Goal: Task Accomplishment & Management: Manage account settings

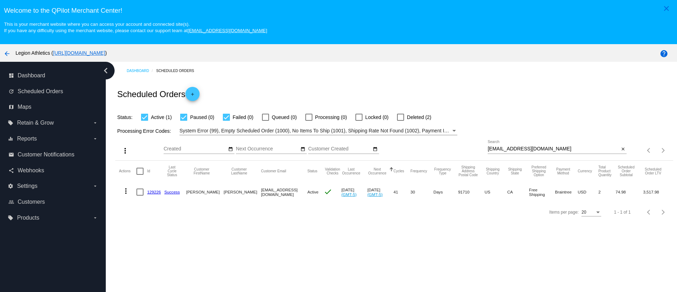
click at [152, 192] on link "129226" at bounding box center [154, 191] width 14 height 5
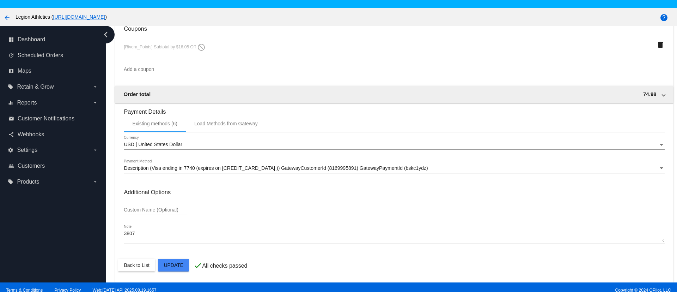
scroll to position [44, 0]
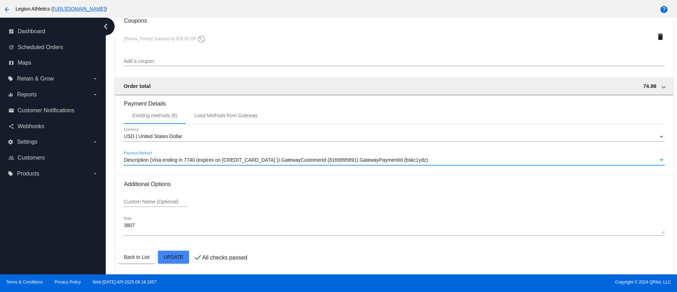
click at [227, 159] on span "Description (Visa ending in 7740 (expires on [CREDIT_CARD_DATA] )) GatewayCusto…" at bounding box center [276, 160] width 304 height 6
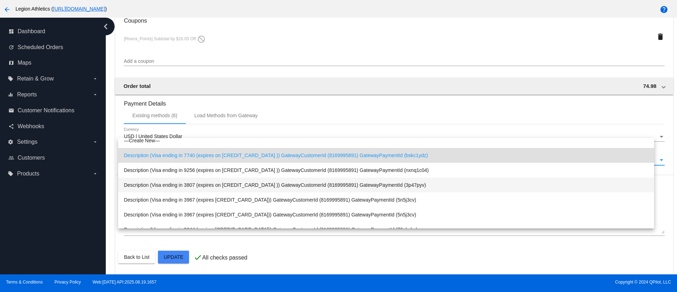
scroll to position [0, 0]
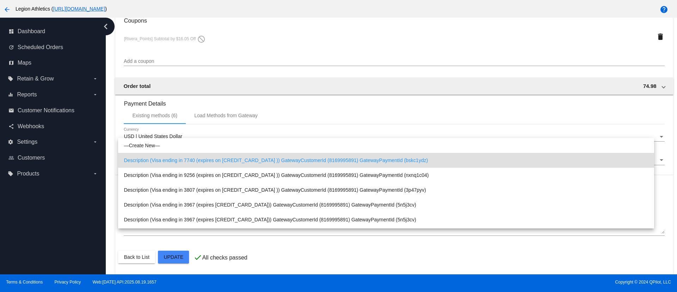
click at [348, 108] on div at bounding box center [338, 146] width 677 height 292
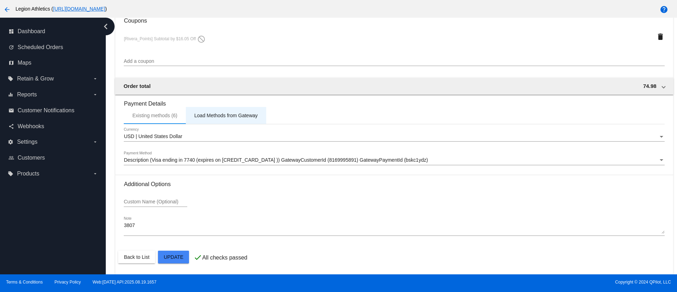
click at [218, 118] on div "Load Methods from Gateway" at bounding box center [226, 115] width 80 height 17
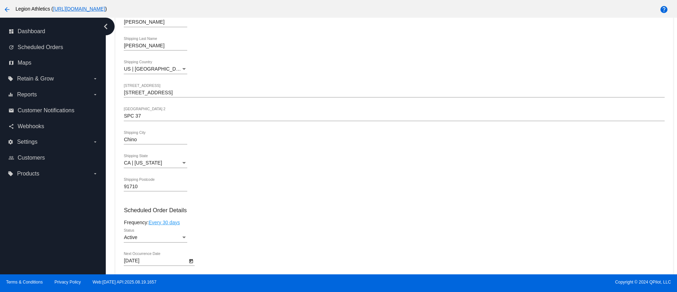
scroll to position [132, 0]
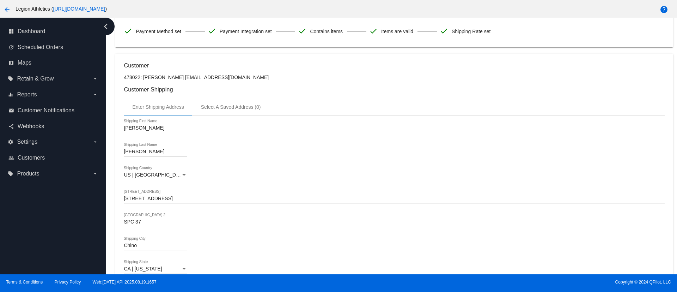
drag, startPoint x: 169, startPoint y: 78, endPoint x: 239, endPoint y: 80, distance: 70.2
copy p "[EMAIL_ADDRESS][DOMAIN_NAME]"
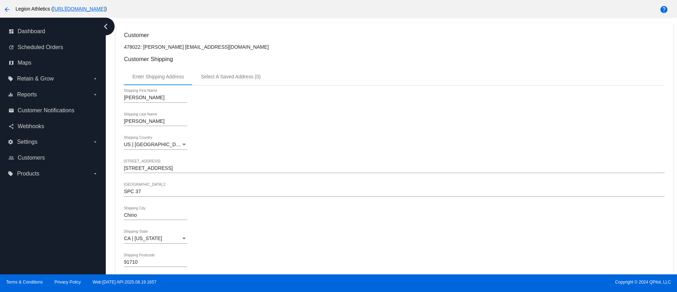
scroll to position [185, 0]
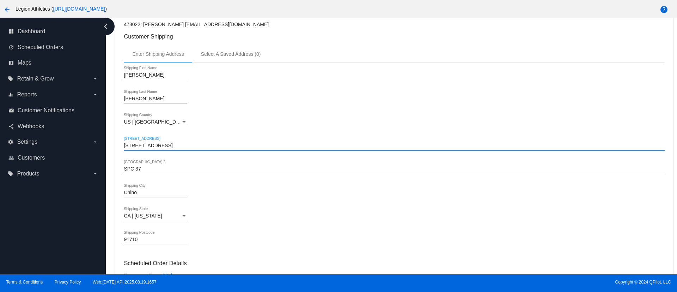
drag, startPoint x: 143, startPoint y: 145, endPoint x: 167, endPoint y: 145, distance: 23.6
click at [167, 145] on input "[STREET_ADDRESS]" at bounding box center [394, 146] width 541 height 6
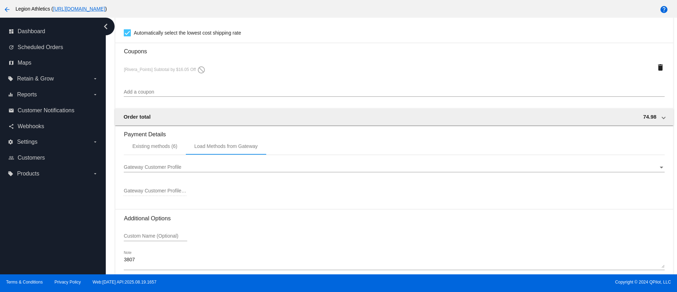
scroll to position [612, 0]
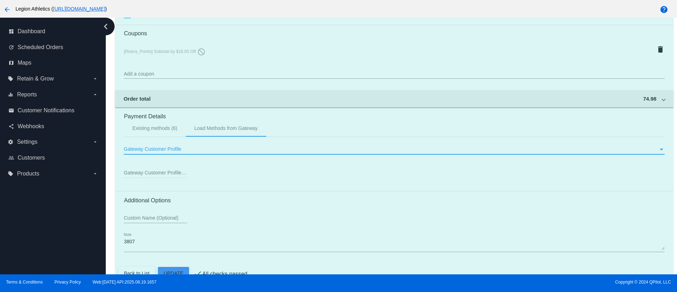
scroll to position [665, 0]
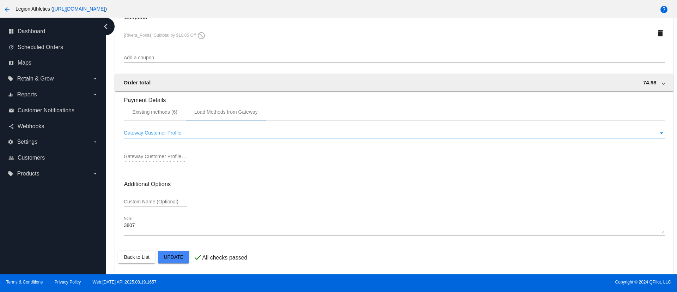
click at [174, 131] on span "Gateway Customer Profile" at bounding box center [153, 133] width 58 height 6
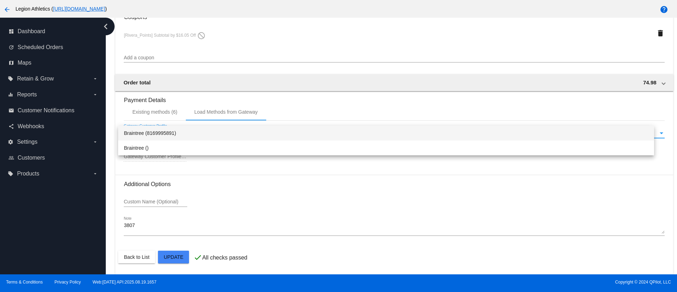
click at [171, 133] on span "Braintree (8169995891)" at bounding box center [386, 133] width 525 height 15
type input "8169995891"
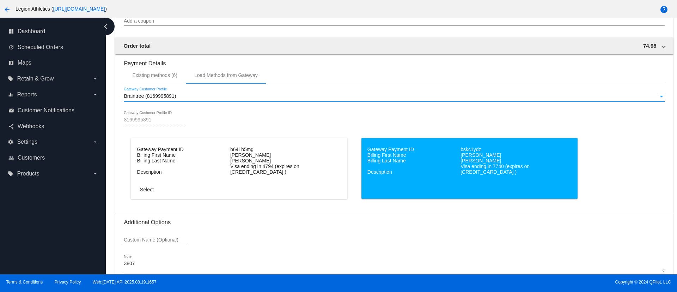
scroll to position [718, 0]
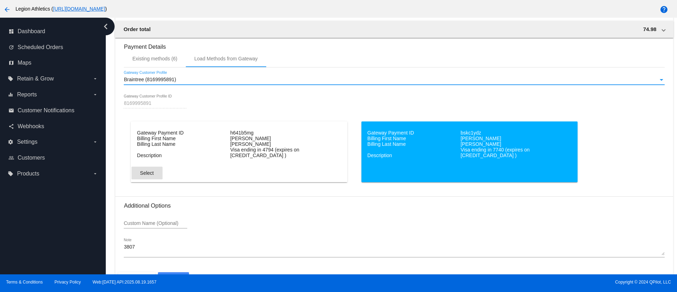
click at [147, 174] on span "Select" at bounding box center [147, 173] width 14 height 6
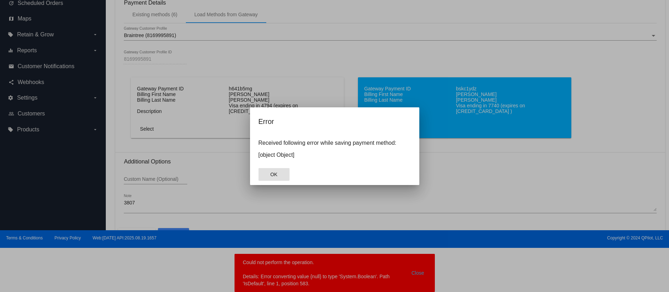
click at [282, 175] on button "OK" at bounding box center [274, 174] width 31 height 13
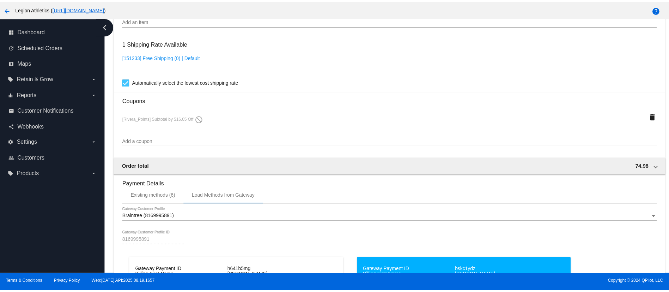
scroll to position [687, 0]
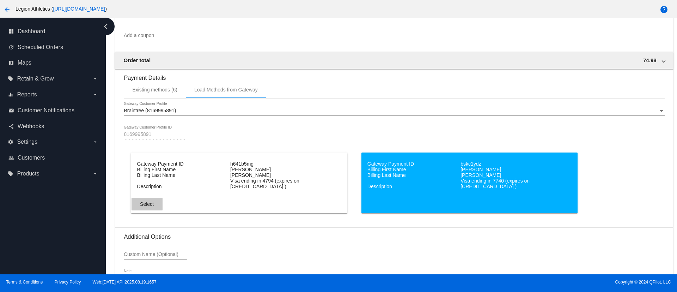
click at [151, 203] on span "Select" at bounding box center [147, 204] width 14 height 6
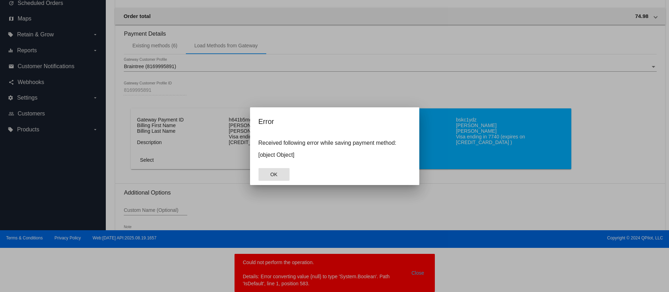
click at [275, 169] on button "OK" at bounding box center [274, 174] width 31 height 13
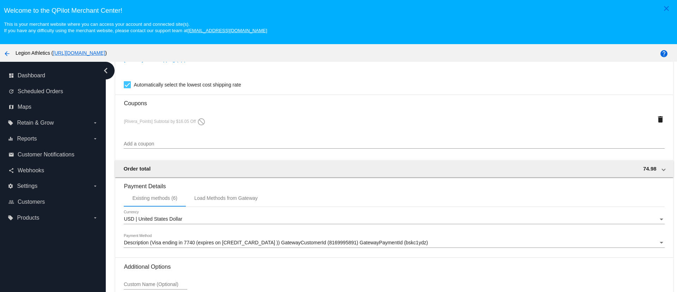
scroll to position [661, 0]
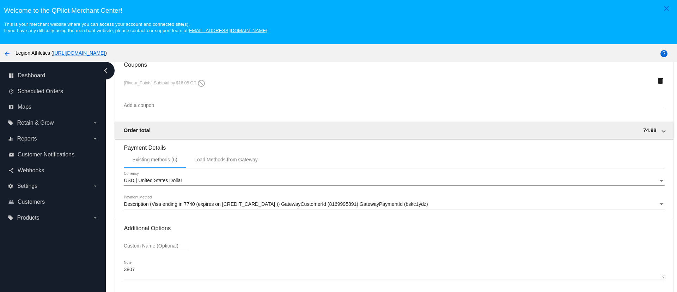
click at [201, 207] on div "Description (Visa ending in 7740 (expires on [CREDIT_CARD_DATA] )) GatewayCusto…" at bounding box center [394, 202] width 541 height 14
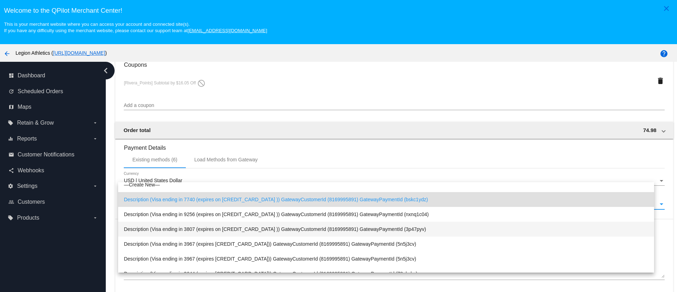
scroll to position [0, 0]
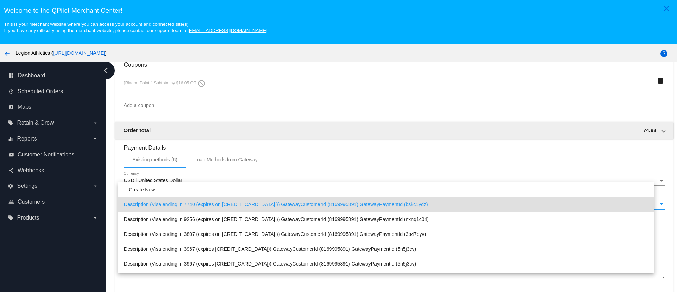
click at [216, 161] on div at bounding box center [338, 146] width 677 height 292
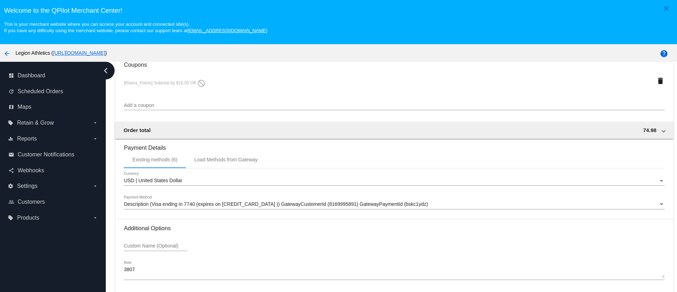
click at [178, 205] on span "Description (Visa ending in 7740 (expires on [CREDIT_CARD_DATA] )) GatewayCusto…" at bounding box center [276, 204] width 304 height 6
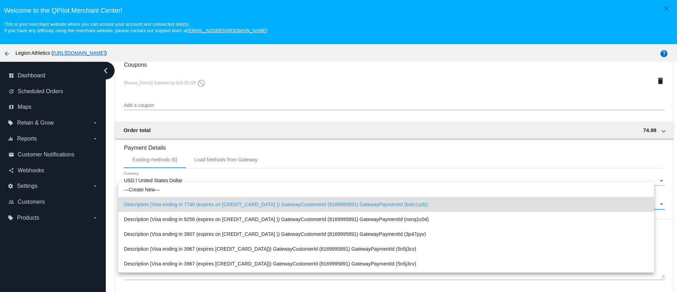
click at [217, 155] on div at bounding box center [338, 146] width 677 height 292
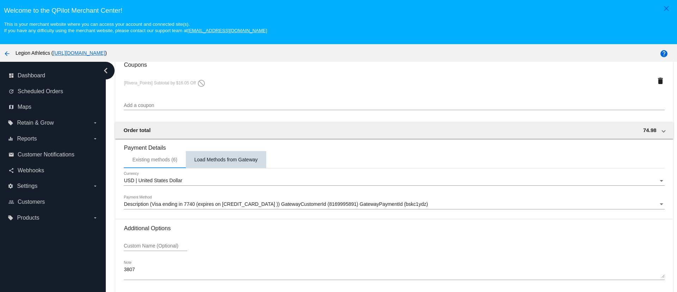
click at [216, 160] on div "Load Methods from Gateway" at bounding box center [226, 160] width 64 height 6
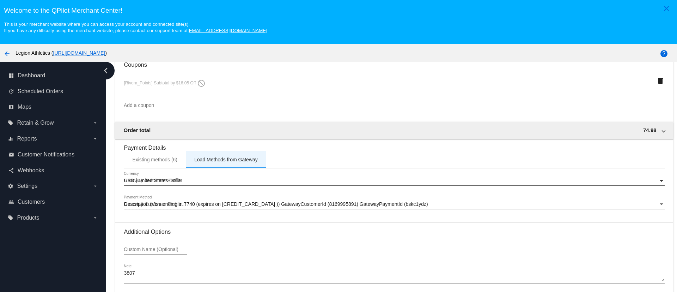
scroll to position [665, 0]
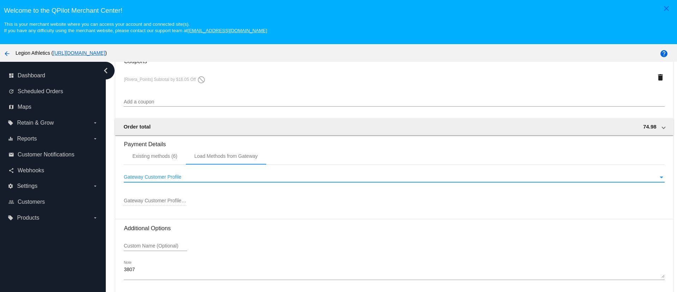
click at [153, 180] on div "Gateway Customer Profile" at bounding box center [391, 177] width 535 height 6
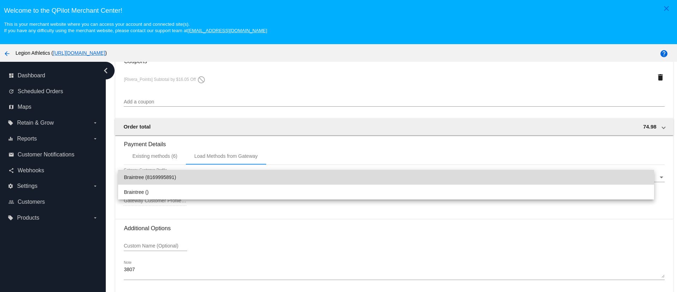
click at [171, 178] on span "Braintree (8169995891)" at bounding box center [386, 177] width 525 height 15
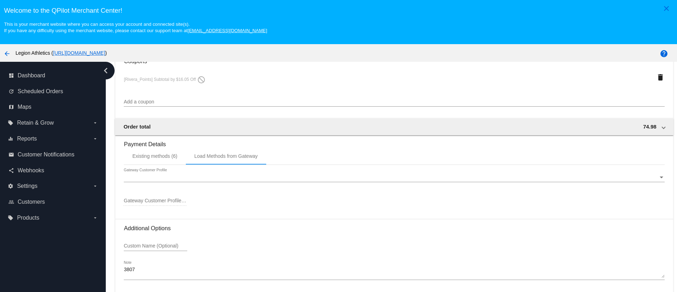
type input "8169995891"
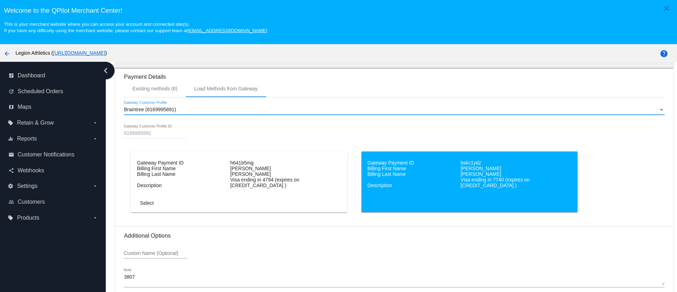
scroll to position [740, 0]
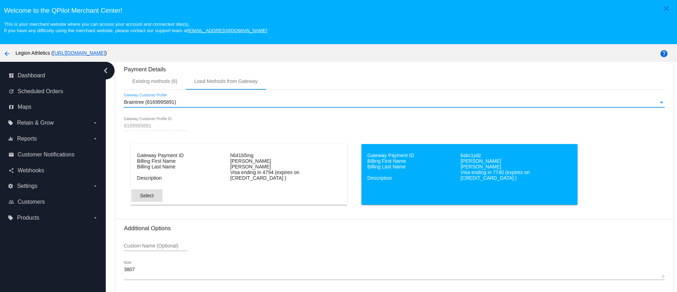
click at [150, 197] on span "Select" at bounding box center [147, 196] width 14 height 6
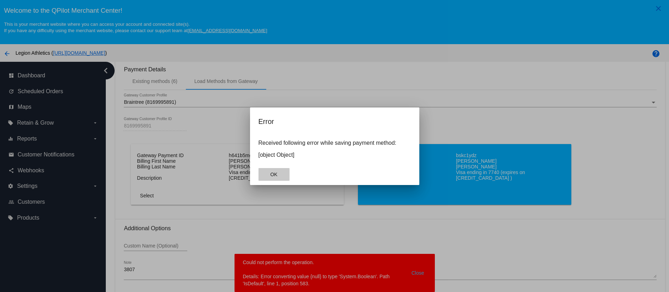
click at [281, 169] on button "OK" at bounding box center [274, 174] width 31 height 13
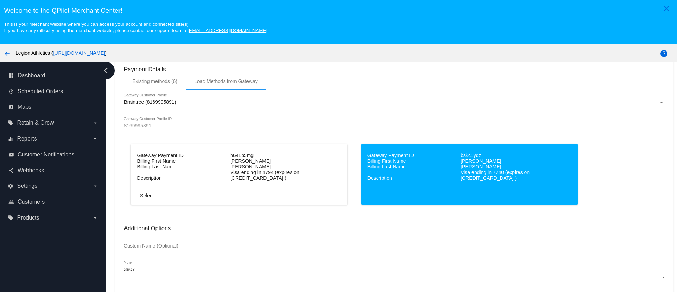
drag, startPoint x: 208, startPoint y: 178, endPoint x: 216, endPoint y: 165, distance: 14.7
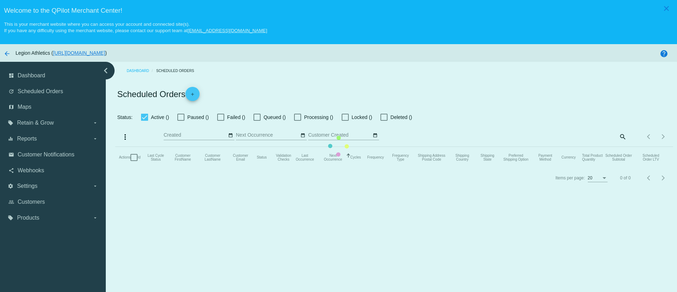
checkbox input "true"
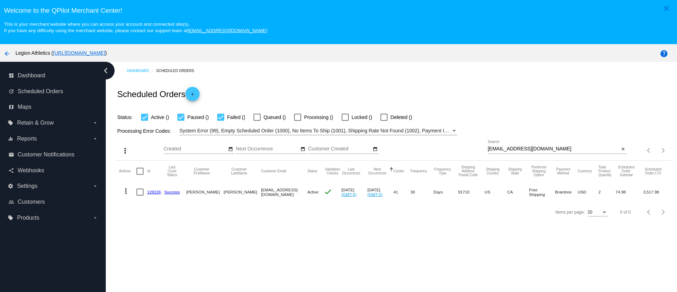
click at [507, 147] on input "[EMAIL_ADDRESS][DOMAIN_NAME]" at bounding box center [554, 149] width 132 height 6
click at [152, 191] on link "129226" at bounding box center [154, 191] width 14 height 5
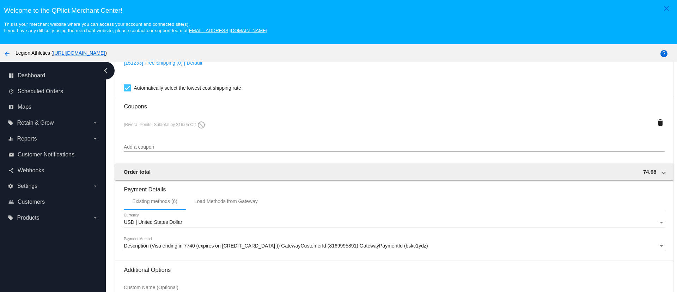
scroll to position [661, 0]
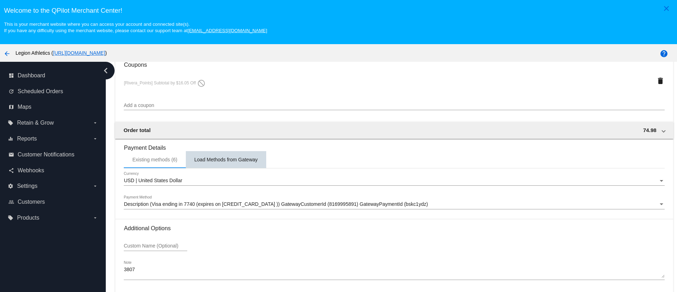
click at [208, 160] on div "Load Methods from Gateway" at bounding box center [226, 160] width 64 height 6
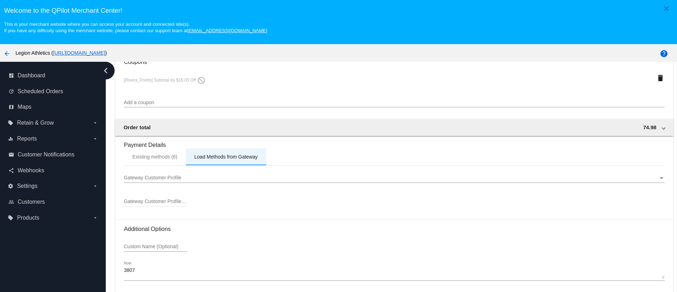
scroll to position [665, 0]
click at [187, 182] on div "Gateway Customer Profile Gateway Customer Profile" at bounding box center [394, 178] width 541 height 20
click at [191, 178] on div "Gateway Customer Profile" at bounding box center [391, 177] width 535 height 6
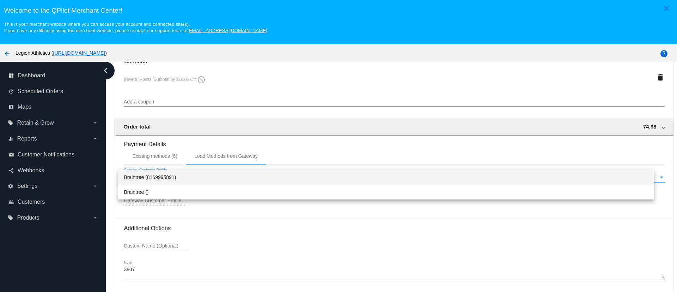
click at [152, 157] on div at bounding box center [338, 146] width 677 height 292
click at [152, 157] on div "Existing methods (6)" at bounding box center [154, 156] width 45 height 6
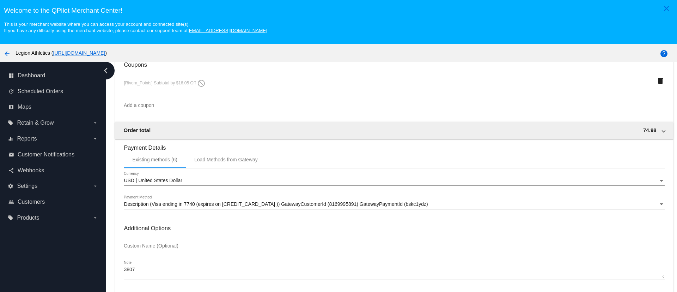
click at [204, 205] on span "Description (Visa ending in 7740 (expires on [CREDIT_CARD_DATA] )) GatewayCusto…" at bounding box center [276, 204] width 304 height 6
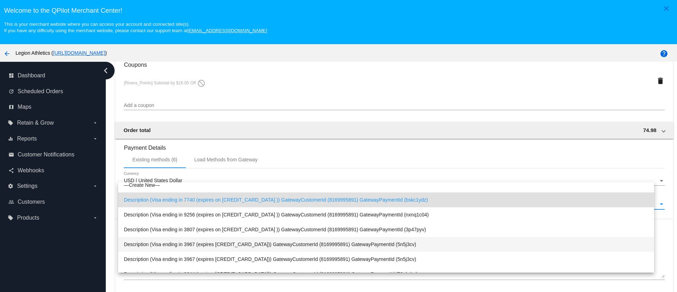
scroll to position [0, 0]
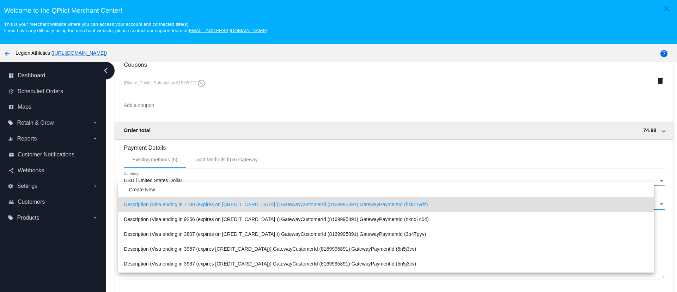
click at [200, 162] on div at bounding box center [338, 146] width 677 height 292
click at [202, 162] on div "Load Methods from Gateway" at bounding box center [226, 160] width 64 height 6
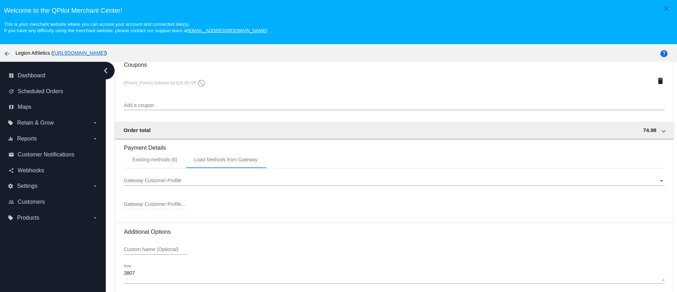
click at [200, 184] on div "Gateway Customer Profile Gateway Customer Profile" at bounding box center [394, 179] width 541 height 14
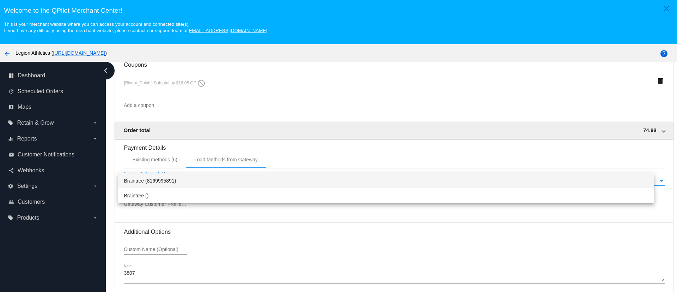
click at [188, 184] on span "Braintree (8169995891)" at bounding box center [386, 180] width 525 height 15
type input "8169995891"
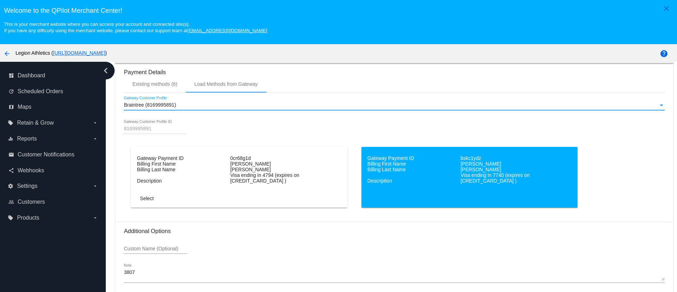
scroll to position [740, 0]
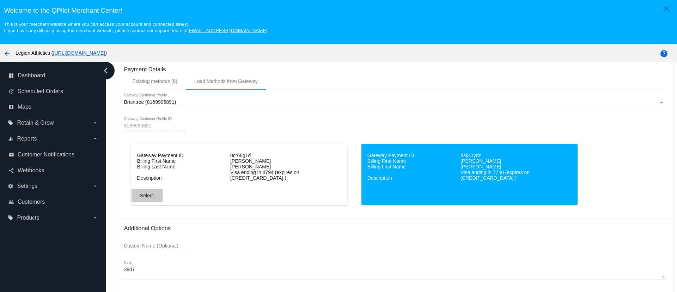
click at [143, 201] on button "Select" at bounding box center [147, 195] width 31 height 13
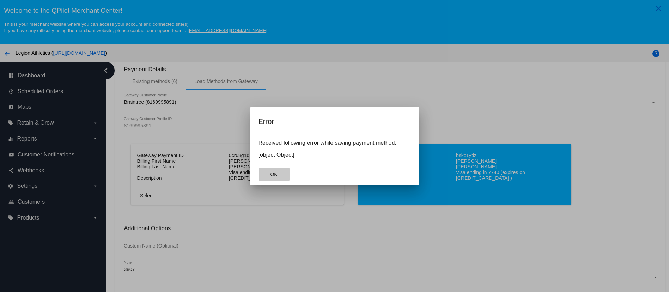
click at [274, 179] on button "OK" at bounding box center [274, 174] width 31 height 13
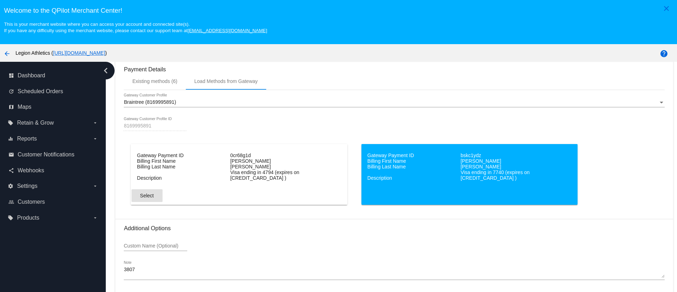
scroll to position [422, 0]
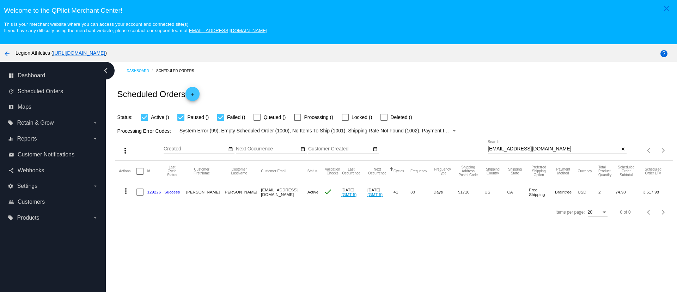
click at [153, 191] on link "129226" at bounding box center [154, 191] width 14 height 5
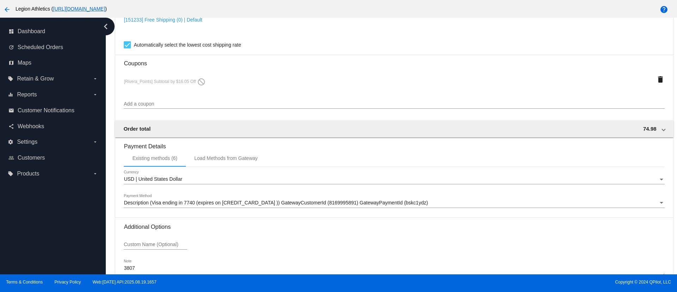
scroll to position [635, 0]
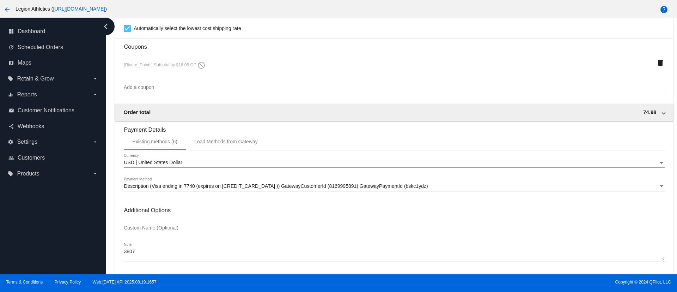
click at [242, 185] on span "Description (Visa ending in 7740 (expires on [CREDIT_CARD_DATA] )) GatewayCusto…" at bounding box center [276, 186] width 304 height 6
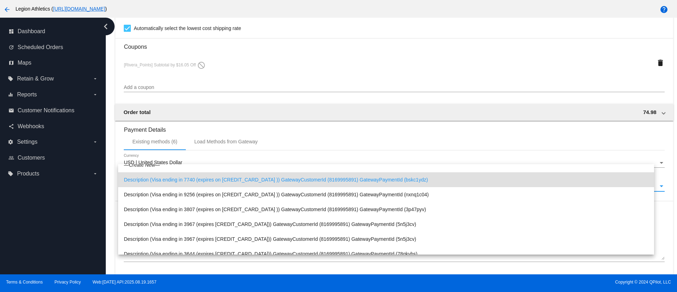
scroll to position [0, 0]
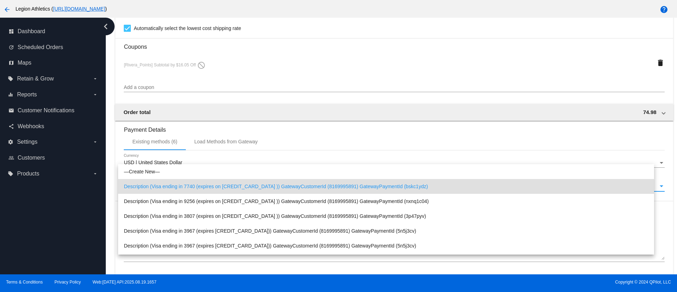
click at [239, 139] on div at bounding box center [338, 146] width 677 height 292
click at [236, 147] on div "Load Methods from Gateway" at bounding box center [226, 141] width 80 height 17
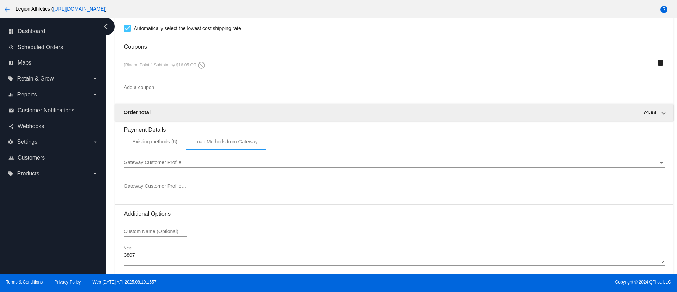
click at [165, 182] on div "Gateway Customer Profile ID" at bounding box center [156, 184] width 64 height 14
click at [164, 163] on span "Gateway Customer Profile" at bounding box center [153, 162] width 58 height 6
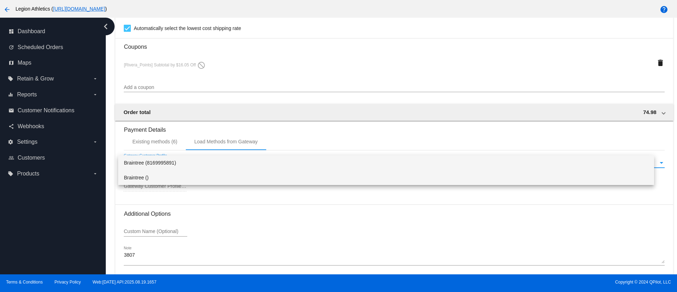
click at [160, 176] on span "Braintree ()" at bounding box center [386, 177] width 525 height 15
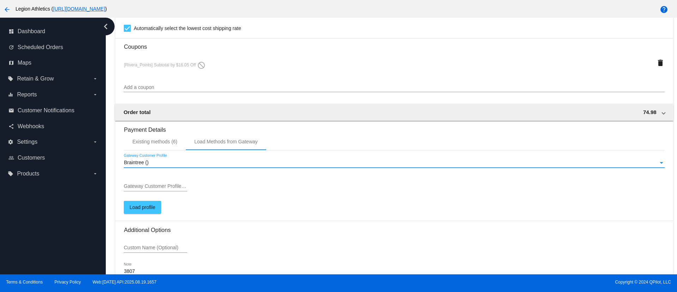
click at [168, 187] on input "Gateway Customer Profile ID" at bounding box center [156, 186] width 64 height 6
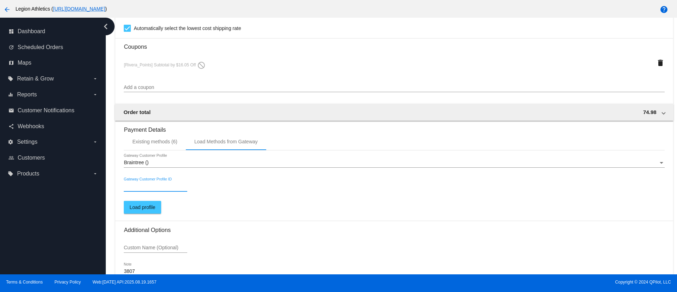
paste input "8169995891"
type input "8169995891"
click at [149, 206] on span "Load profile" at bounding box center [142, 207] width 26 height 6
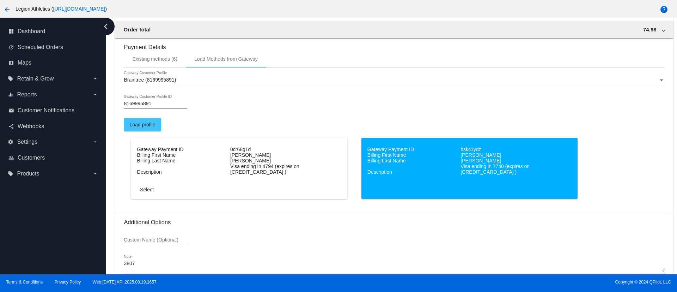
scroll to position [734, 0]
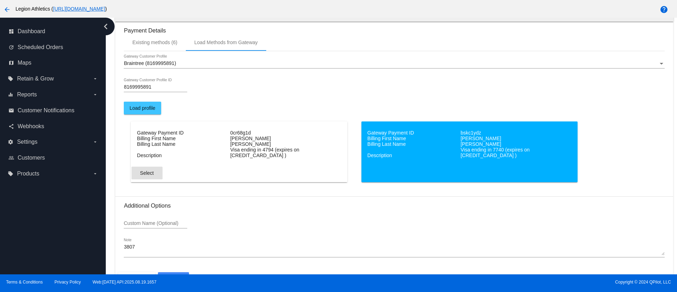
click at [151, 173] on span "Select" at bounding box center [147, 173] width 14 height 6
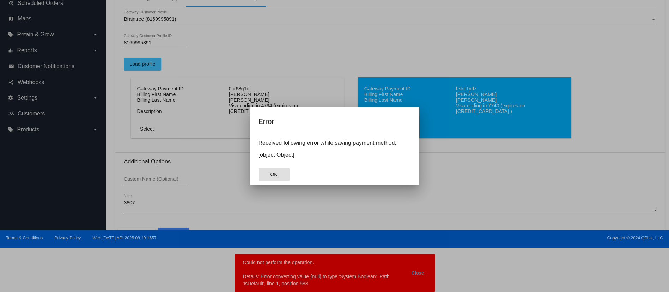
click at [273, 169] on button "OK" at bounding box center [274, 174] width 31 height 13
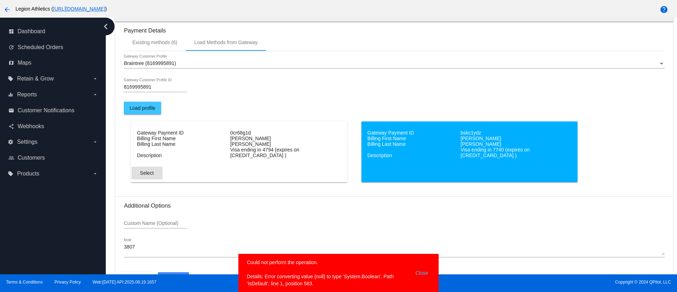
click at [394, 161] on mat-card "Gateway Payment ID bskc1ydz Billing First Name Greg Billing Last Name Rivera De…" at bounding box center [470, 151] width 216 height 61
click at [420, 162] on mat-card "Gateway Payment ID bskc1ydz Billing First Name Greg Billing Last Name Rivera De…" at bounding box center [470, 151] width 216 height 61
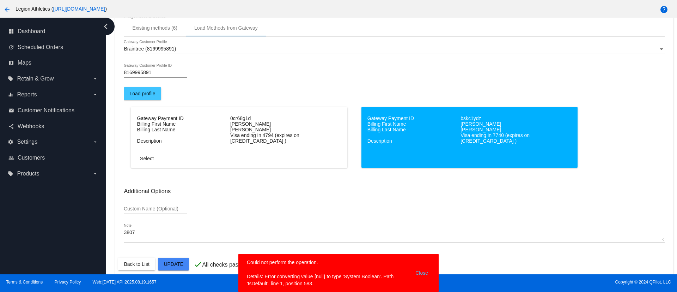
scroll to position [756, 0]
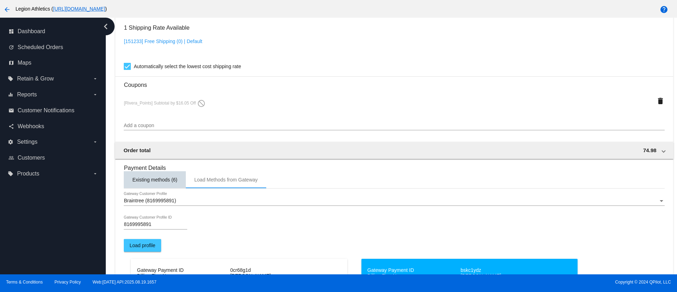
click at [158, 180] on div "Existing methods (6)" at bounding box center [154, 180] width 45 height 6
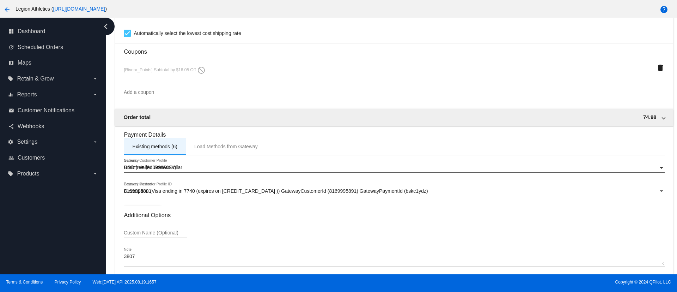
scroll to position [661, 0]
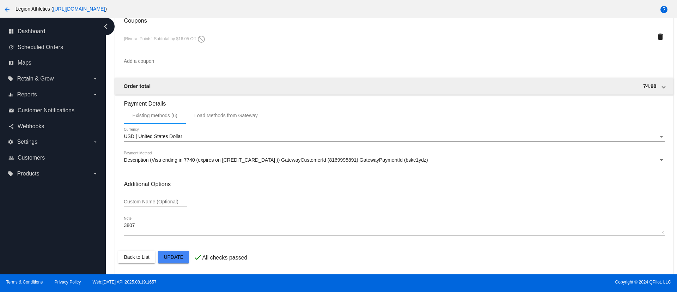
click at [238, 156] on div "Description (Visa ending in 7740 (expires on 02/2029 )) GatewayCustomerId (8169…" at bounding box center [394, 158] width 541 height 14
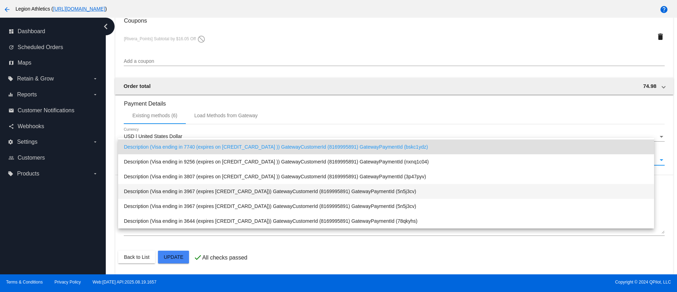
scroll to position [0, 0]
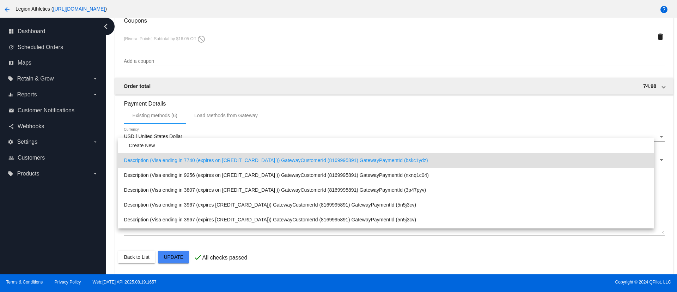
click at [220, 121] on div at bounding box center [338, 146] width 677 height 292
click at [227, 117] on div "Load Methods from Gateway" at bounding box center [226, 116] width 64 height 6
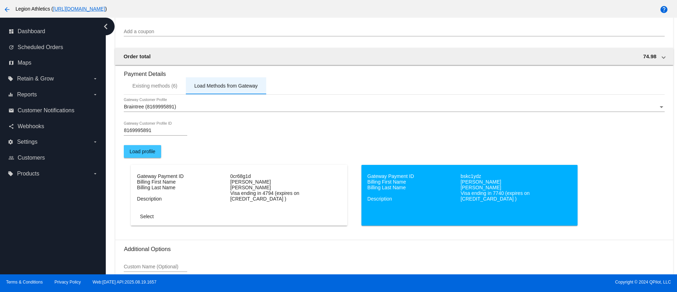
scroll to position [714, 0]
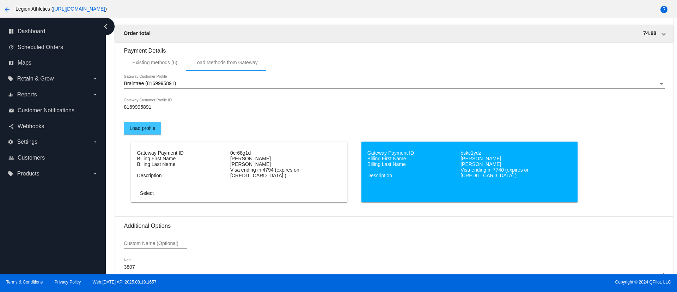
click at [197, 195] on mat-card-actions "Select" at bounding box center [240, 192] width 216 height 16
click at [148, 193] on span "Select" at bounding box center [147, 193] width 14 height 6
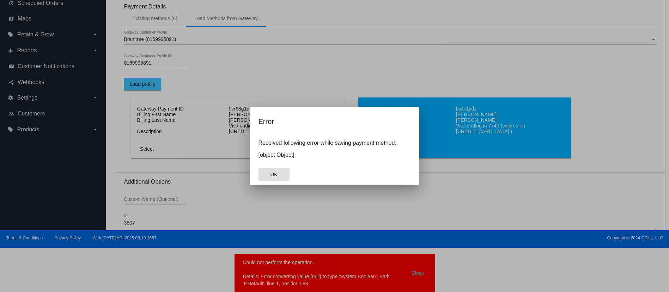
click at [273, 175] on span "OK" at bounding box center [273, 174] width 7 height 6
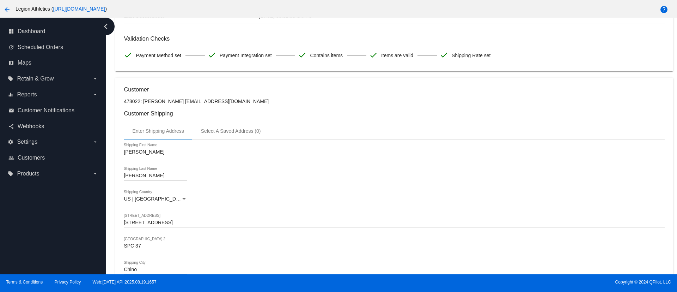
scroll to position [26, 0]
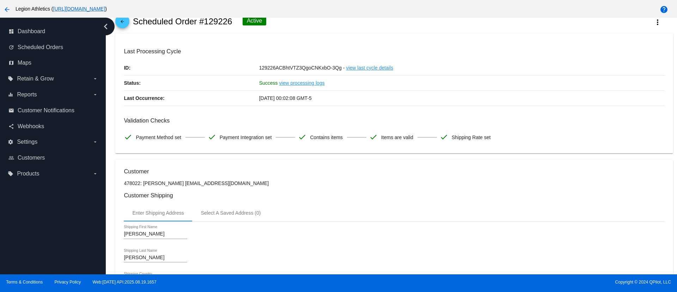
drag, startPoint x: 172, startPoint y: 183, endPoint x: 234, endPoint y: 185, distance: 62.1
click at [234, 185] on p "478022: [PERSON_NAME] [EMAIL_ADDRESS][DOMAIN_NAME]" at bounding box center [394, 183] width 541 height 6
copy p "[EMAIL_ADDRESS][DOMAIN_NAME]"
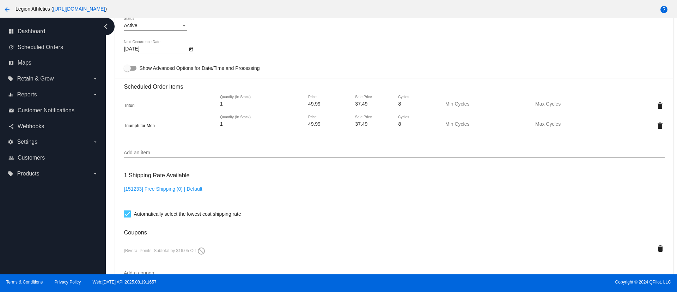
click at [35, 224] on div "dashboard Dashboard update Scheduled Orders map Maps local_offer Retain & Grow …" at bounding box center [53, 146] width 106 height 257
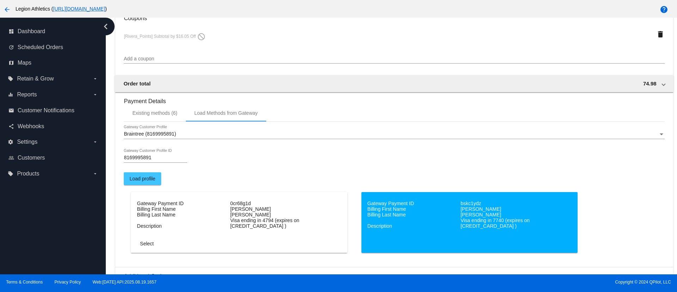
scroll to position [650, 0]
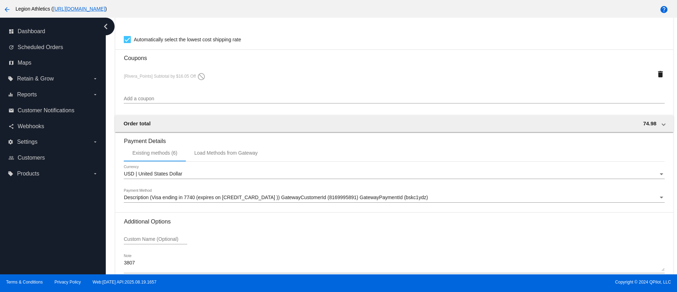
scroll to position [661, 0]
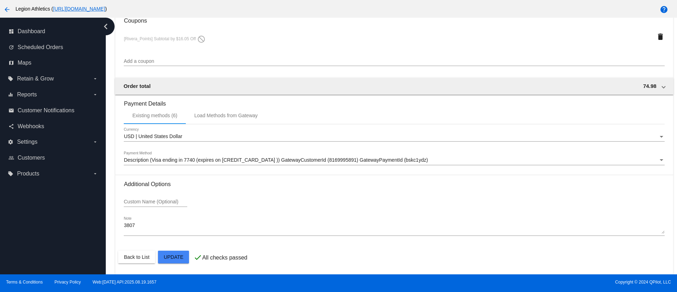
click at [202, 158] on span "Description (Visa ending in 7740 (expires on [CREDIT_CARD_DATA] )) GatewayCusto…" at bounding box center [276, 160] width 304 height 6
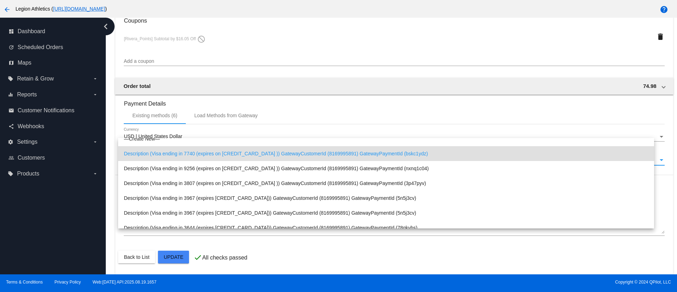
scroll to position [0, 0]
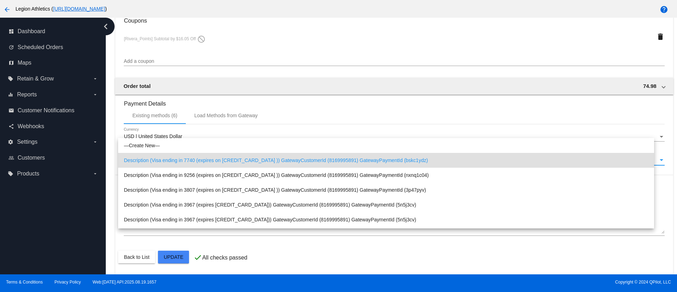
click at [218, 114] on div at bounding box center [338, 146] width 677 height 292
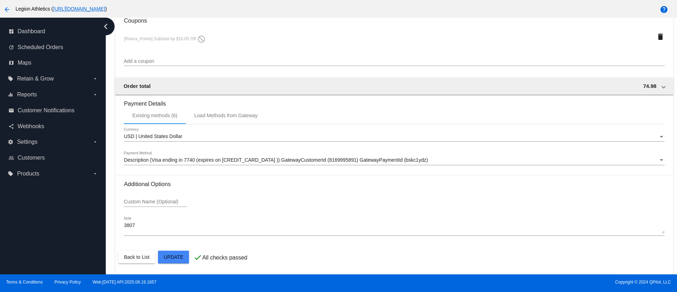
click at [219, 163] on div "Description (Visa ending in 7740 (expires on 02/2029 )) GatewayCustomerId (8169…" at bounding box center [394, 158] width 541 height 14
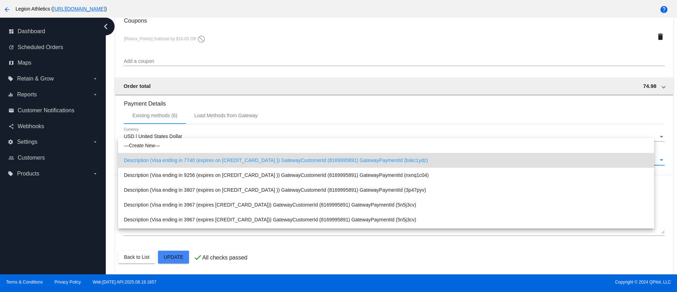
click at [222, 117] on div at bounding box center [338, 146] width 677 height 292
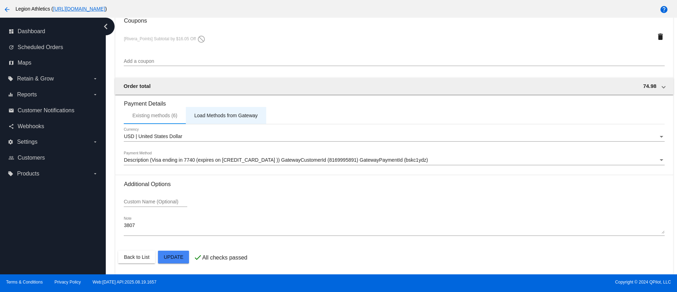
click at [222, 117] on div "Load Methods from Gateway" at bounding box center [226, 116] width 64 height 6
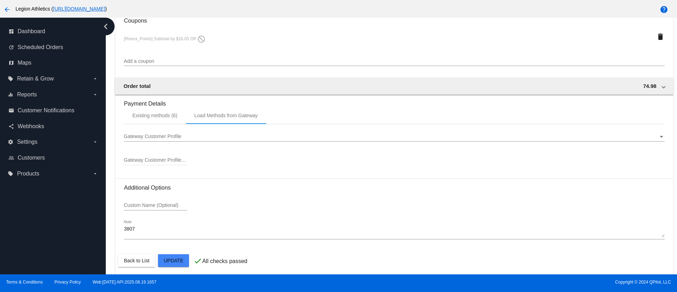
click at [174, 139] on div "Gateway Customer Profile Gateway Customer Profile" at bounding box center [394, 135] width 541 height 14
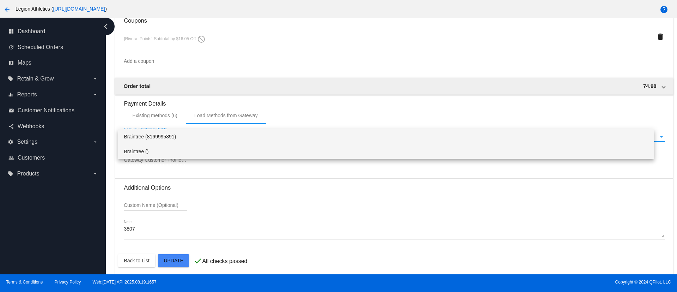
click at [170, 148] on span "Braintree ()" at bounding box center [386, 151] width 525 height 15
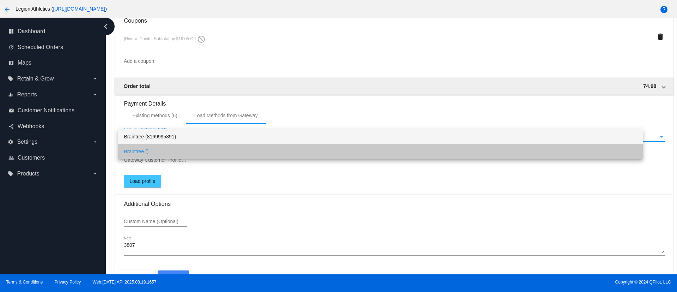
click at [181, 135] on div "Braintree ()" at bounding box center [391, 137] width 535 height 6
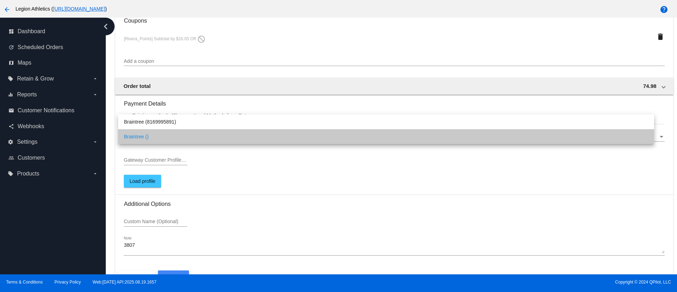
click at [180, 129] on span "Braintree ()" at bounding box center [386, 136] width 525 height 15
click at [183, 123] on div "Existing methods (6)" at bounding box center [155, 115] width 62 height 17
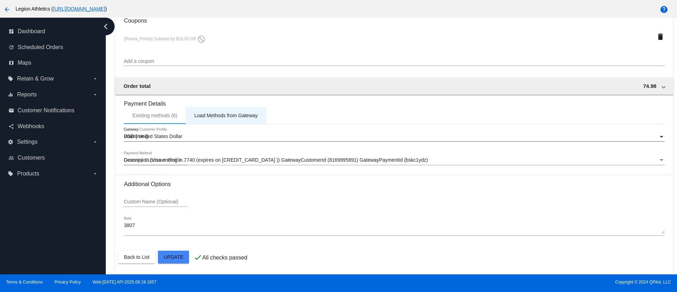
click at [224, 113] on div "Load Methods from Gateway" at bounding box center [226, 116] width 64 height 6
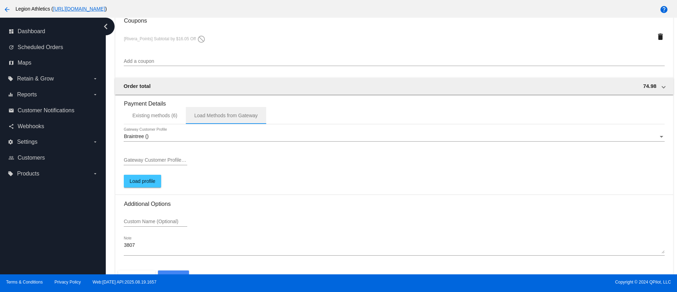
click at [201, 128] on mat-tab-body "Braintree () Gateway Customer Profile Gateway Customer Profile ID Load profile" at bounding box center [394, 159] width 541 height 70
click at [174, 134] on div "Braintree ()" at bounding box center [391, 137] width 535 height 6
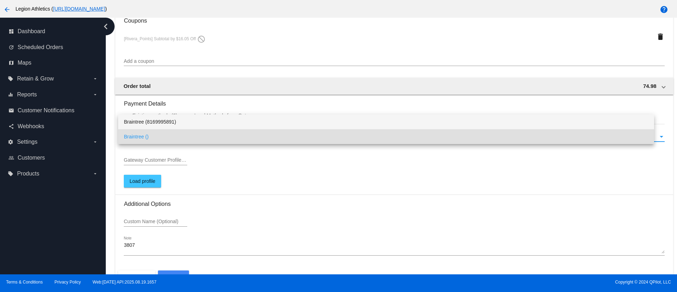
click at [175, 123] on span "Braintree (8169995891)" at bounding box center [386, 121] width 525 height 15
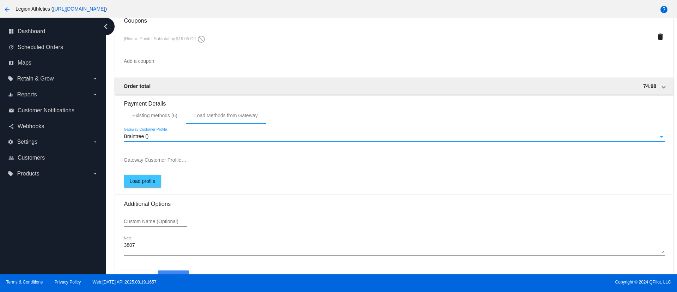
type input "8169995891"
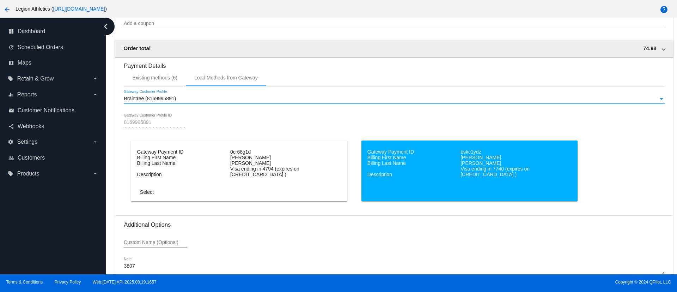
scroll to position [714, 0]
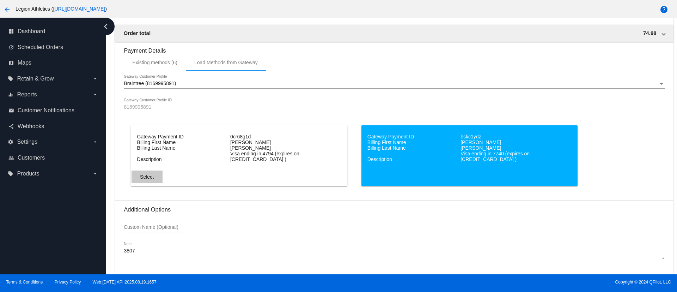
click at [147, 180] on button "Select" at bounding box center [147, 176] width 31 height 13
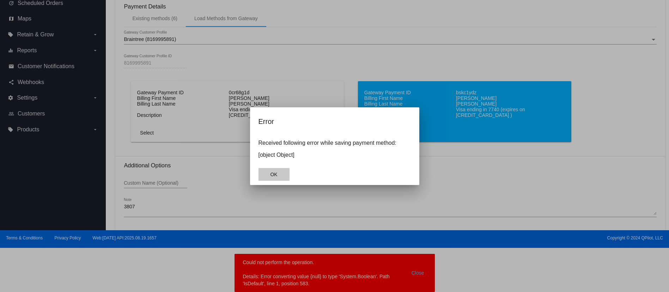
click at [277, 173] on span "OK" at bounding box center [273, 174] width 7 height 6
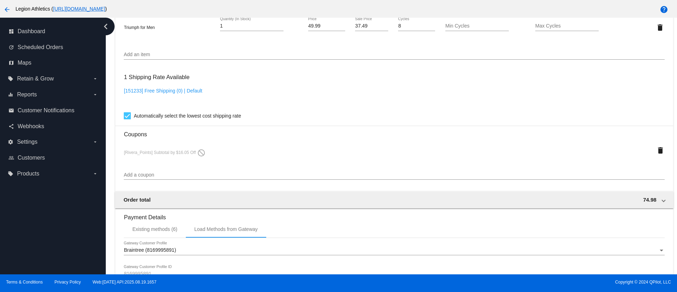
scroll to position [581, 0]
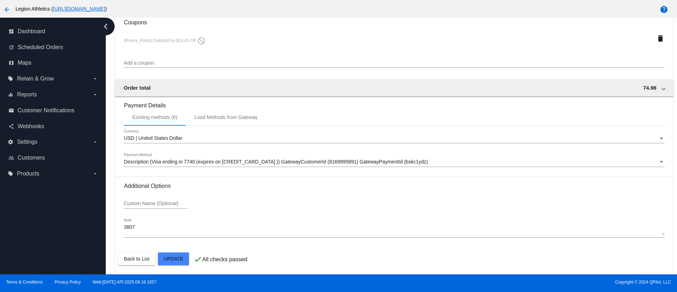
scroll to position [661, 0]
click at [228, 162] on span "Description (Visa ending in 7740 (expires on [CREDIT_CARD_DATA] )) GatewayCusto…" at bounding box center [276, 160] width 304 height 6
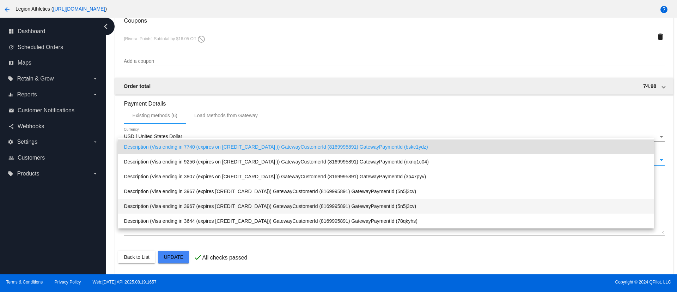
scroll to position [0, 0]
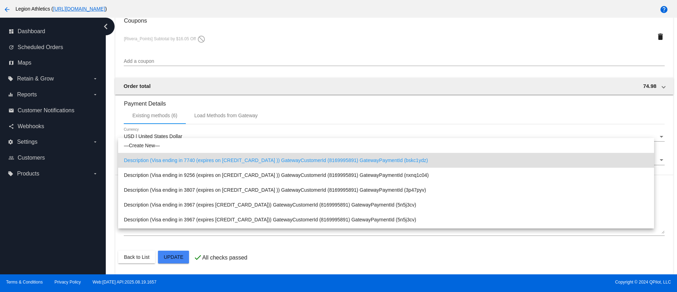
click at [211, 117] on div at bounding box center [338, 146] width 677 height 292
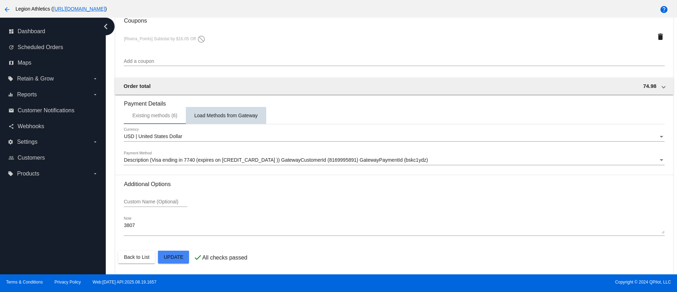
click at [221, 118] on div "Load Methods from Gateway" at bounding box center [226, 116] width 64 height 6
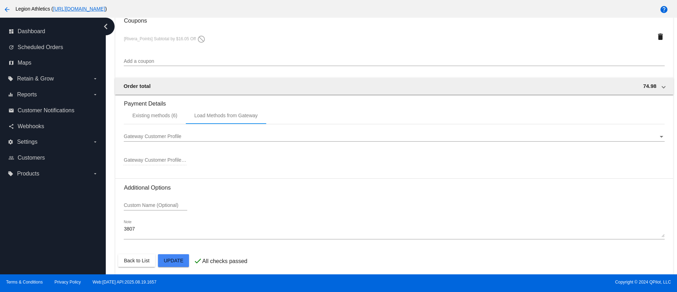
click at [169, 140] on div "Gateway Customer Profile Gateway Customer Profile" at bounding box center [394, 135] width 541 height 14
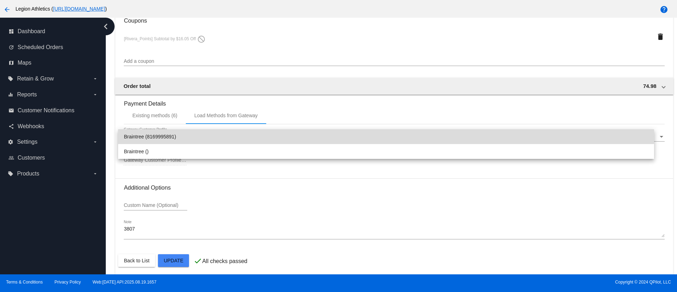
click at [197, 135] on span "Braintree (8169995891)" at bounding box center [386, 136] width 525 height 15
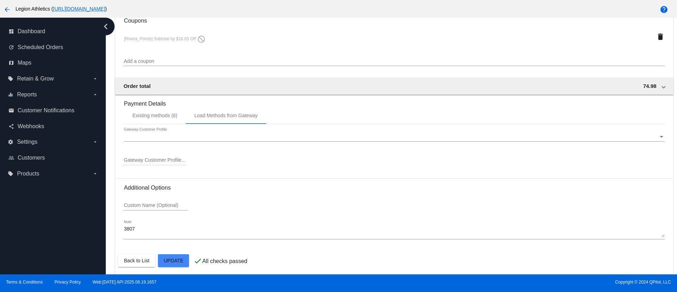
type input "8169995891"
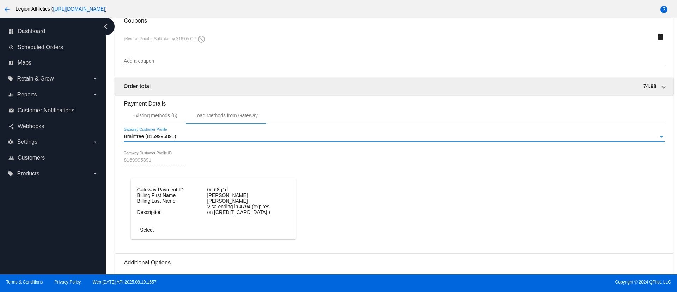
scroll to position [714, 0]
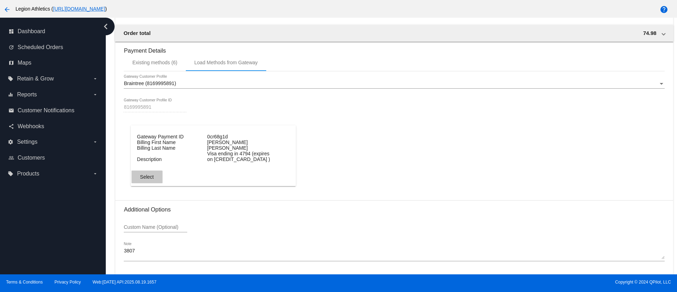
click at [146, 180] on button "Select" at bounding box center [147, 176] width 31 height 13
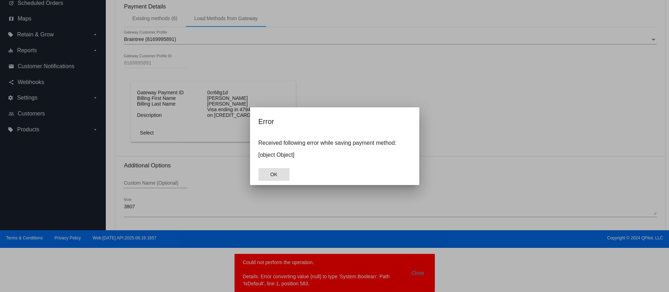
click at [292, 171] on mat-dialog-actions "OK" at bounding box center [335, 174] width 152 height 21
click at [273, 171] on span "OK" at bounding box center [273, 174] width 7 height 6
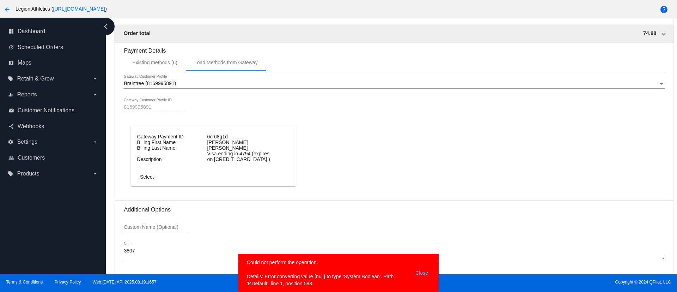
click at [148, 132] on mat-card "Gateway Payment ID 0cr68g1d Billing First Name Greg Billing Last Name Rivera De…" at bounding box center [213, 155] width 165 height 61
click at [151, 170] on button "Select" at bounding box center [147, 176] width 31 height 13
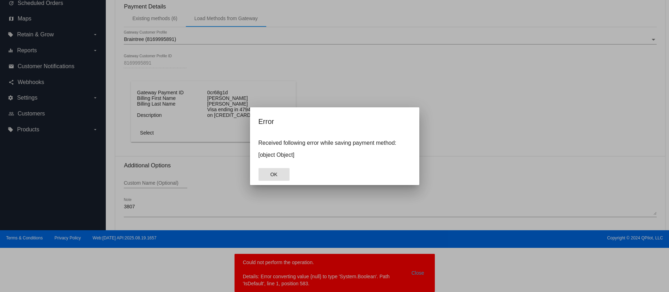
drag, startPoint x: 283, startPoint y: 169, endPoint x: 276, endPoint y: 173, distance: 7.7
click at [276, 173] on button "OK" at bounding box center [274, 174] width 31 height 13
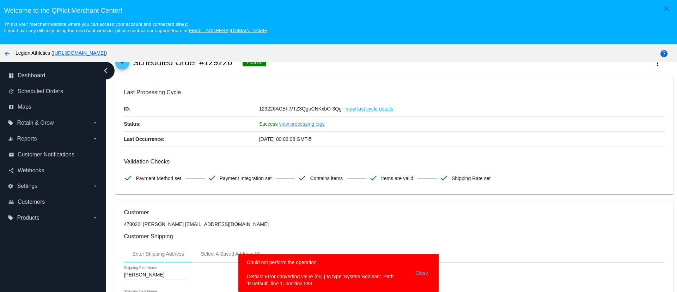
scroll to position [53, 0]
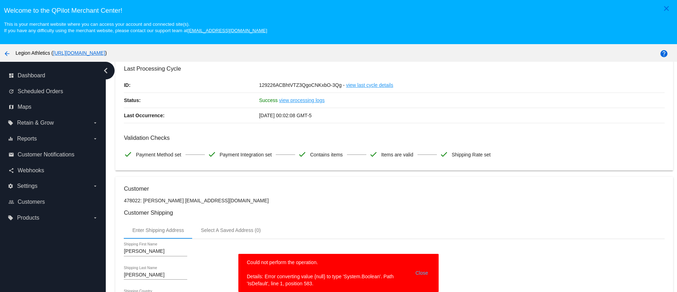
drag, startPoint x: 205, startPoint y: 200, endPoint x: 171, endPoint y: 201, distance: 33.5
click at [171, 201] on p "478022: [PERSON_NAME] [EMAIL_ADDRESS][DOMAIN_NAME]" at bounding box center [394, 201] width 541 height 6
copy p "[EMAIL_ADDRESS][DOMAIN_NAME]"
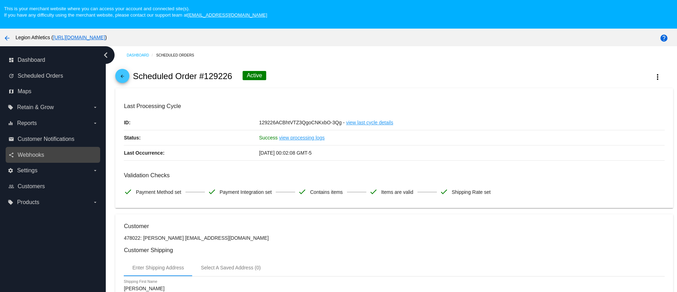
scroll to position [0, 0]
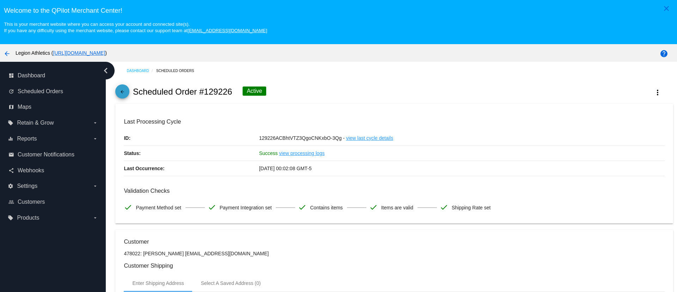
click at [126, 94] on mat-icon "arrow_back" at bounding box center [122, 93] width 8 height 8
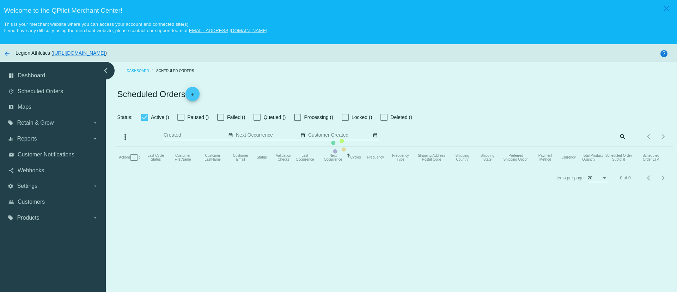
checkbox input "true"
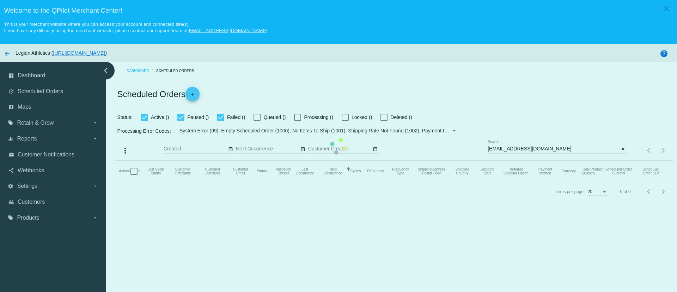
click at [115, 161] on mat-table "Actions Id Last Cycle Status Customer FirstName Customer LastName Customer Emai…" at bounding box center [394, 171] width 558 height 21
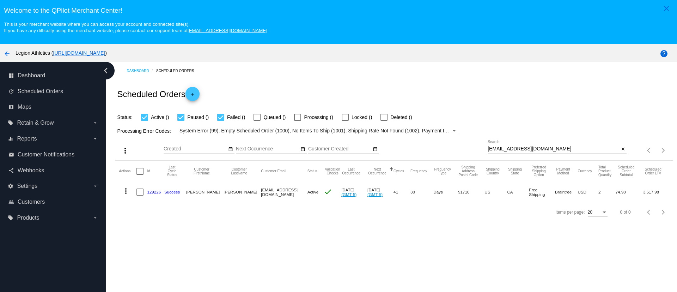
click at [218, 133] on div "System Error (99), Empty Scheduled Order (1000), No Items To Ship (1001), Shipp…" at bounding box center [316, 130] width 272 height 8
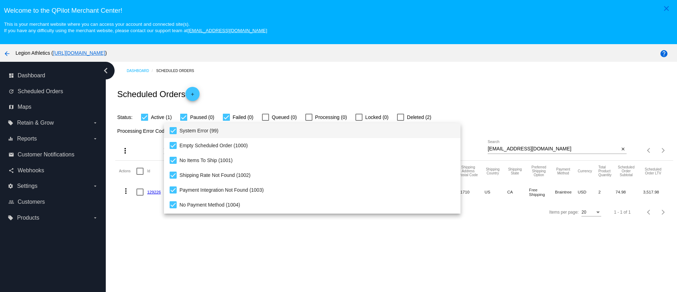
click at [474, 92] on div at bounding box center [338, 146] width 677 height 292
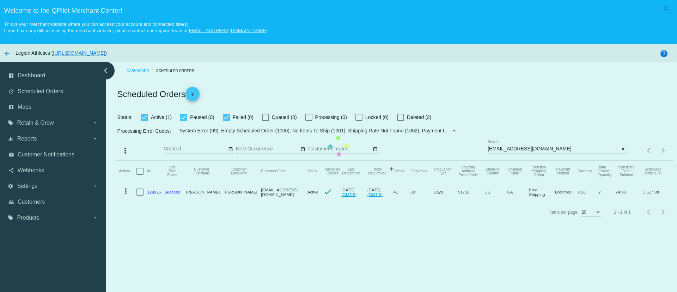
click at [115, 161] on mat-table "Actions Id Last Cycle Status Customer FirstName Customer LastName Customer Emai…" at bounding box center [394, 182] width 558 height 42
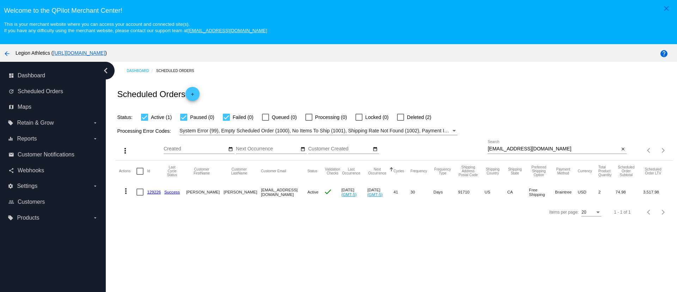
click at [8, 54] on mat-icon "arrow_back" at bounding box center [7, 53] width 8 height 8
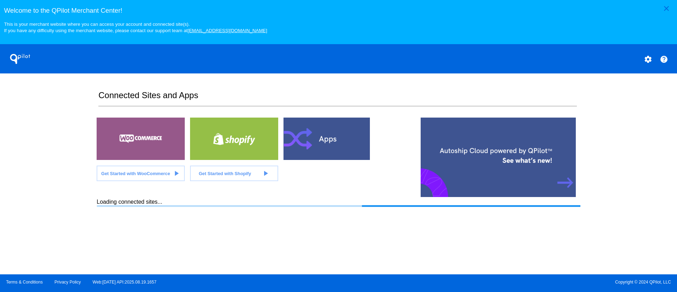
drag, startPoint x: 277, startPoint y: 111, endPoint x: 285, endPoint y: 110, distance: 8.2
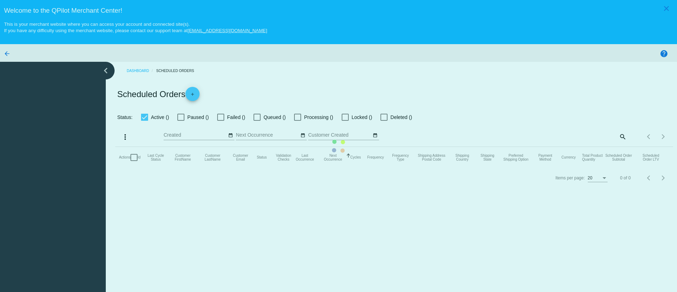
checkbox input "true"
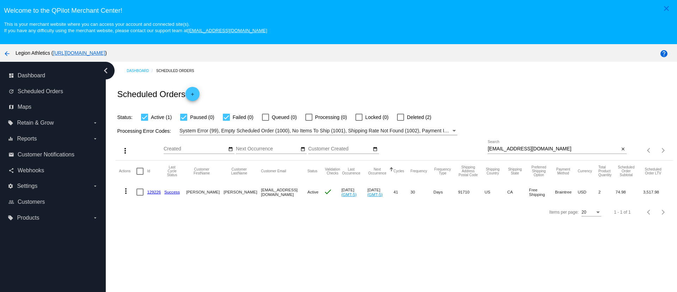
click at [153, 193] on link "129226" at bounding box center [154, 191] width 14 height 5
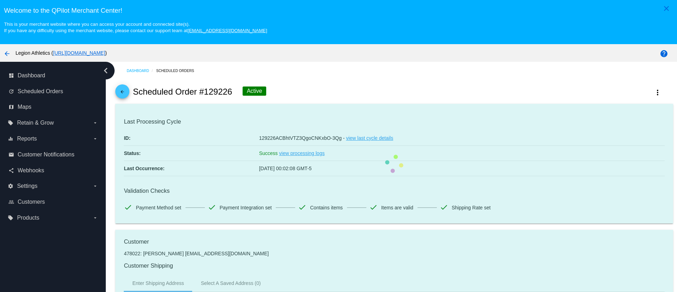
click at [123, 93] on mat-icon "arrow_back" at bounding box center [122, 93] width 8 height 8
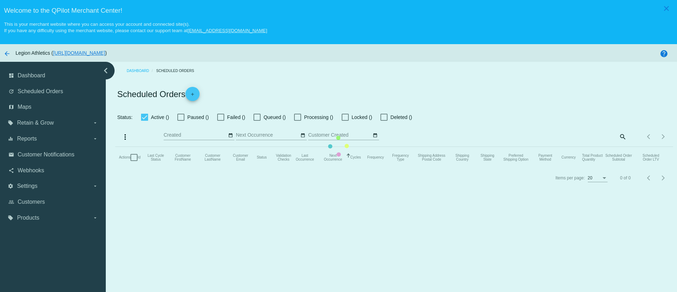
checkbox input "true"
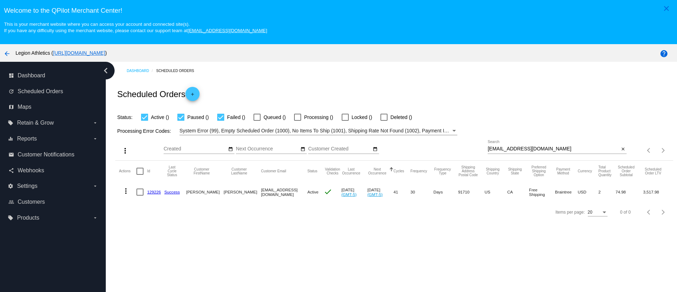
click at [490, 149] on input "[EMAIL_ADDRESS][DOMAIN_NAME]" at bounding box center [554, 149] width 132 height 6
paste input "8169995891"
type input "8169995891"
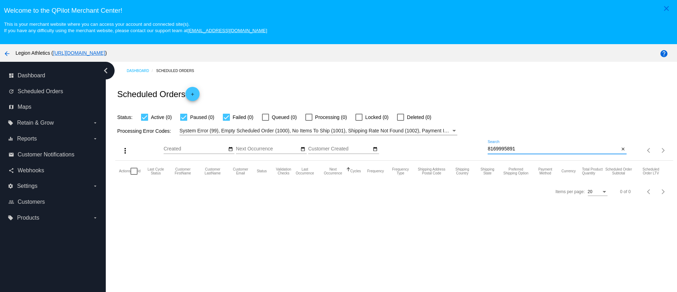
click at [542, 151] on input "8169995891" at bounding box center [554, 149] width 132 height 6
drag, startPoint x: 522, startPoint y: 163, endPoint x: 460, endPoint y: 183, distance: 64.9
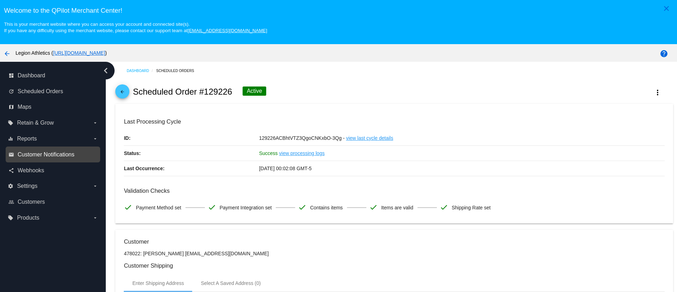
click at [48, 151] on link "email Customer Notifications" at bounding box center [53, 154] width 90 height 11
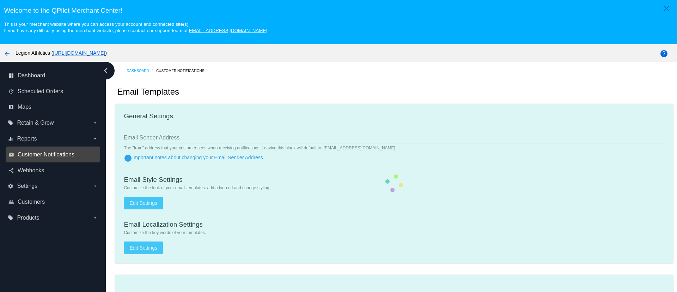
type input "contact@legionsupplements.com"
type input "1"
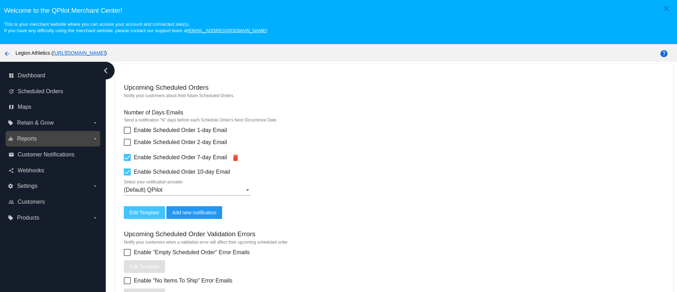
scroll to position [212, 0]
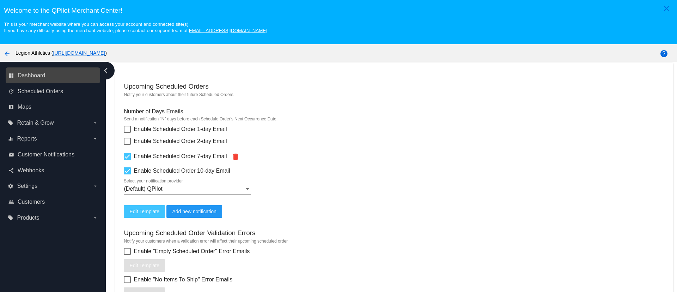
click at [73, 79] on link "dashboard Dashboard" at bounding box center [53, 75] width 90 height 11
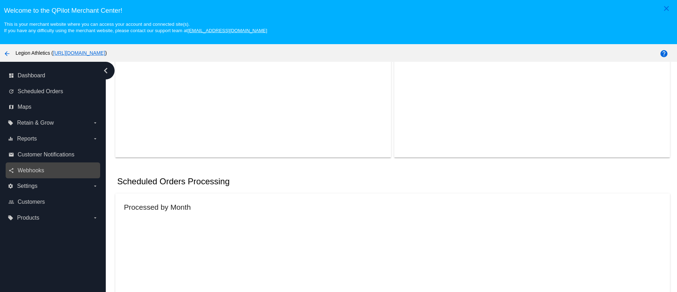
scroll to position [798, 0]
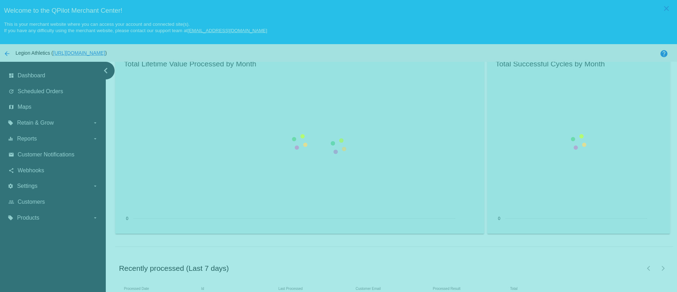
click at [29, 203] on span "Customers" at bounding box center [31, 202] width 27 height 6
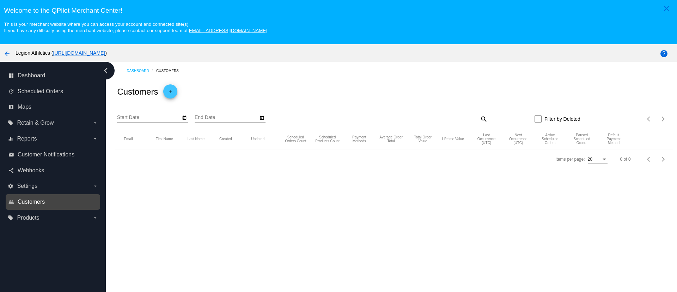
click at [115, 149] on mat-table "Email First Name Last Name Created Updated Scheduled Orders Count Scheduled Pro…" at bounding box center [394, 139] width 558 height 20
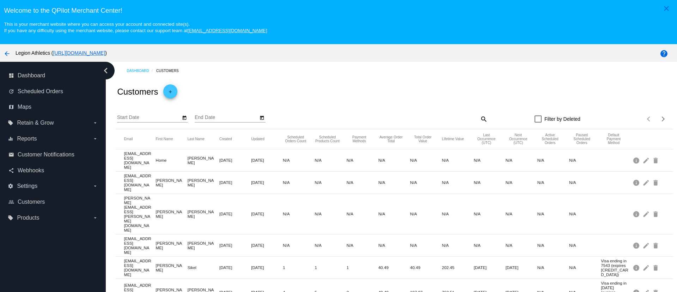
click at [169, 92] on mat-icon "add" at bounding box center [170, 93] width 8 height 8
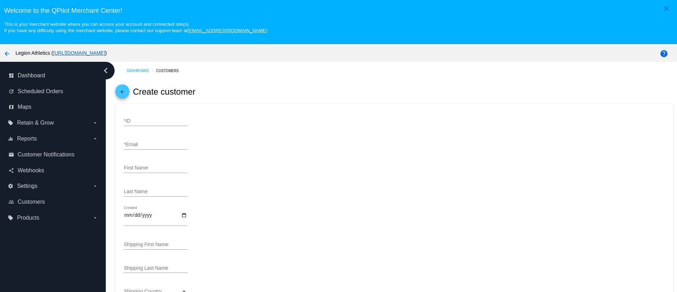
click at [160, 124] on div "*ID" at bounding box center [156, 119] width 64 height 14
paste input "8169995891"
click at [240, 129] on div "8169995891 *ID" at bounding box center [394, 122] width 541 height 20
click at [171, 116] on div "8169995891 *ID" at bounding box center [156, 119] width 64 height 14
type input "8169995891"
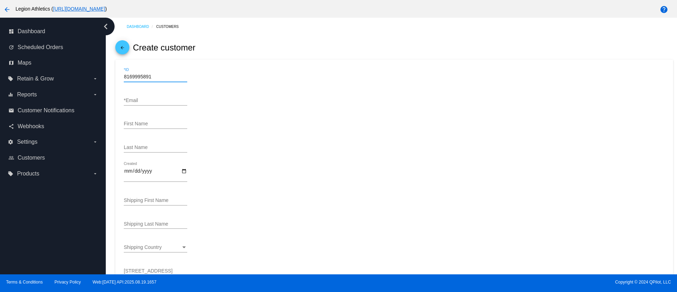
click at [125, 36] on div "arrow_back Create customer" at bounding box center [394, 48] width 558 height 24
click at [122, 50] on mat-icon "arrow_back" at bounding box center [122, 49] width 8 height 8
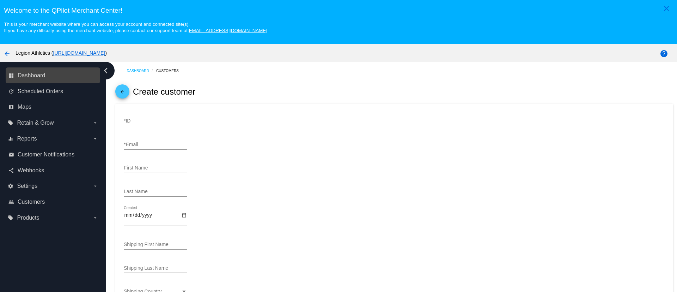
click at [39, 82] on div "dashboard Dashboard" at bounding box center [53, 75] width 95 height 16
click at [37, 77] on span "Dashboard" at bounding box center [32, 75] width 28 height 6
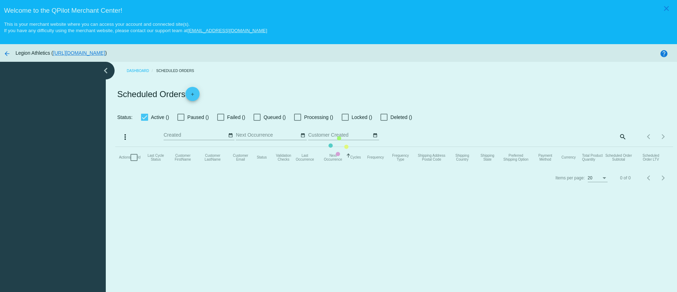
checkbox input "true"
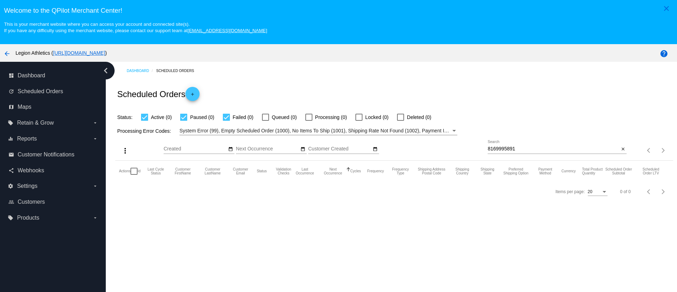
click at [512, 147] on input "8169995891" at bounding box center [554, 149] width 132 height 6
paste input "[EMAIL_ADDRESS][DOMAIN_NAME]"
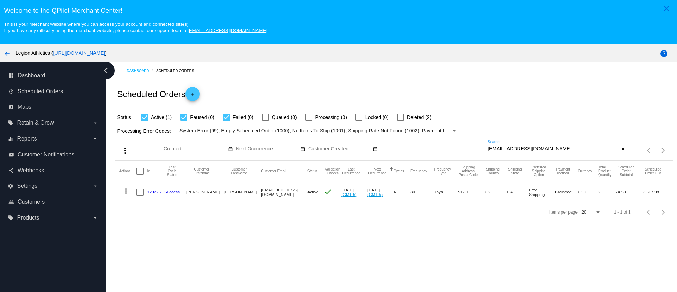
type input "[EMAIL_ADDRESS][DOMAIN_NAME]"
click at [157, 194] on link "129226" at bounding box center [154, 191] width 14 height 5
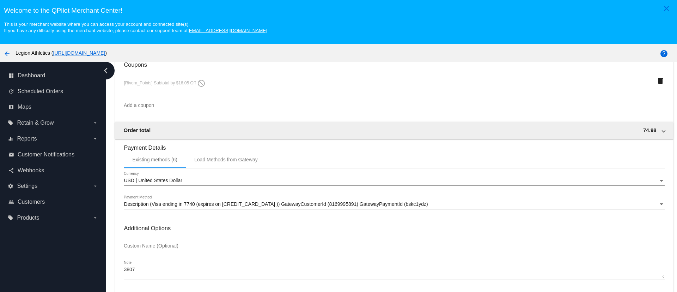
scroll to position [44, 0]
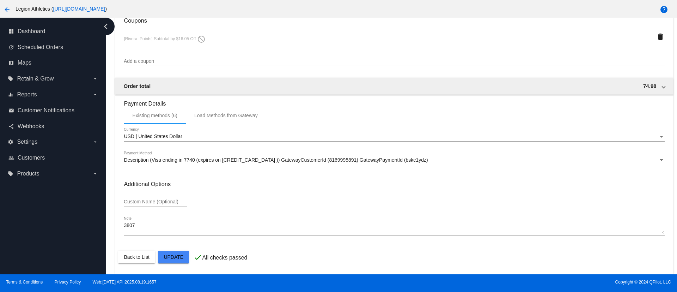
click at [223, 154] on div "Description (Visa ending in 7740 (expires on [CREDIT_CARD_DATA] )) GatewayCusto…" at bounding box center [394, 158] width 541 height 14
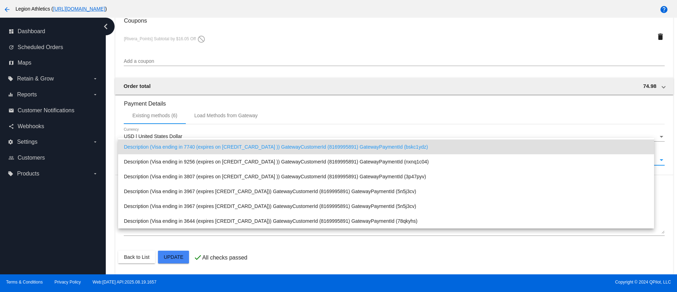
scroll to position [0, 0]
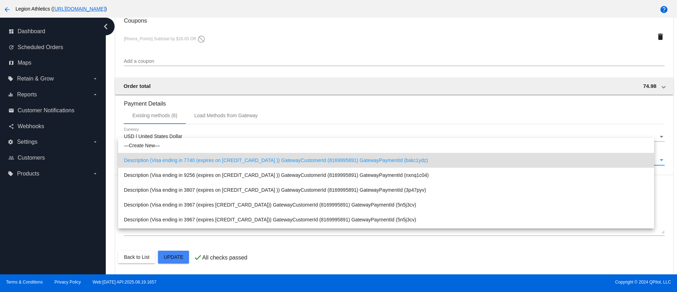
click at [31, 215] on div at bounding box center [338, 146] width 677 height 292
click at [230, 110] on section "Payment Details Existing methods (6) Load Methods from Gateway USD | United Sta…" at bounding box center [394, 135] width 541 height 80
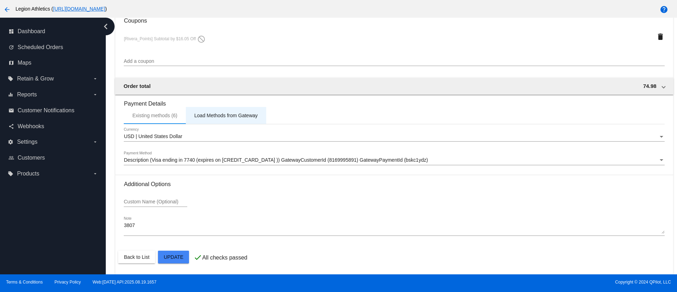
click at [228, 118] on div "Load Methods from Gateway" at bounding box center [226, 116] width 64 height 6
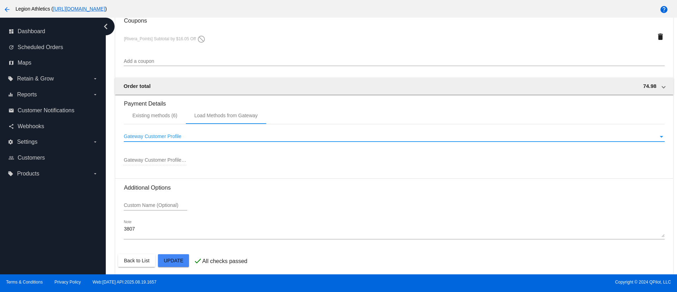
click at [195, 137] on div "Gateway Customer Profile" at bounding box center [391, 137] width 535 height 6
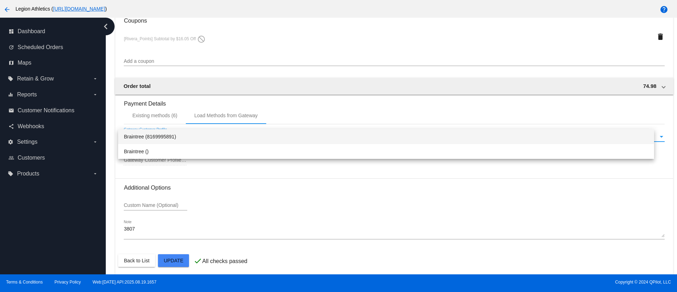
click at [185, 141] on span "Braintree (8169995891)" at bounding box center [386, 136] width 525 height 15
type input "8169995891"
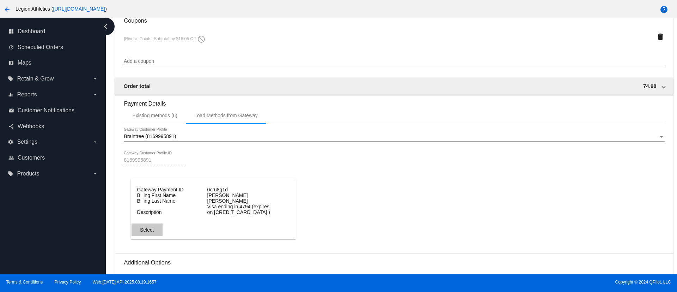
click at [148, 229] on span "Select" at bounding box center [147, 230] width 14 height 6
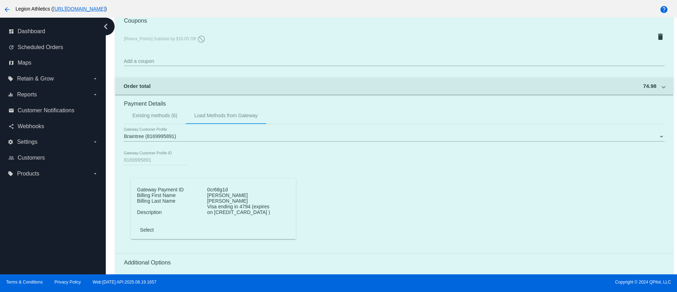
scroll to position [740, 0]
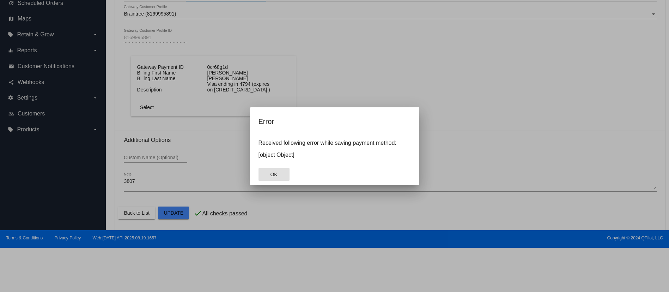
click at [267, 173] on button "OK" at bounding box center [274, 174] width 31 height 13
